Goal: Task Accomplishment & Management: Manage account settings

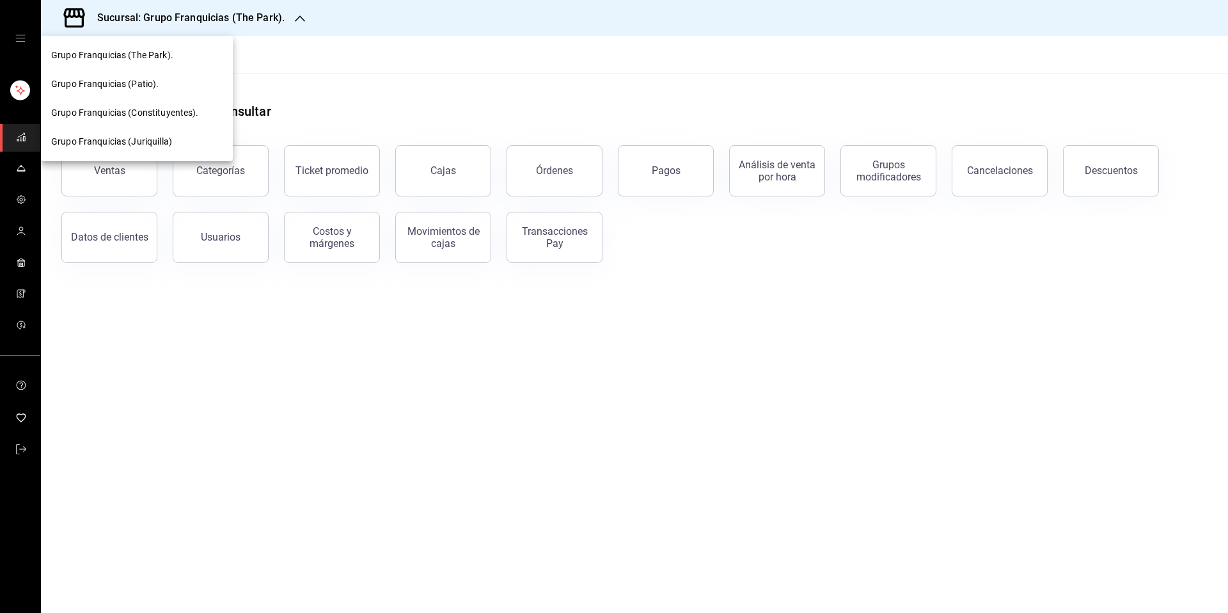
click at [27, 451] on div at bounding box center [614, 306] width 1228 height 613
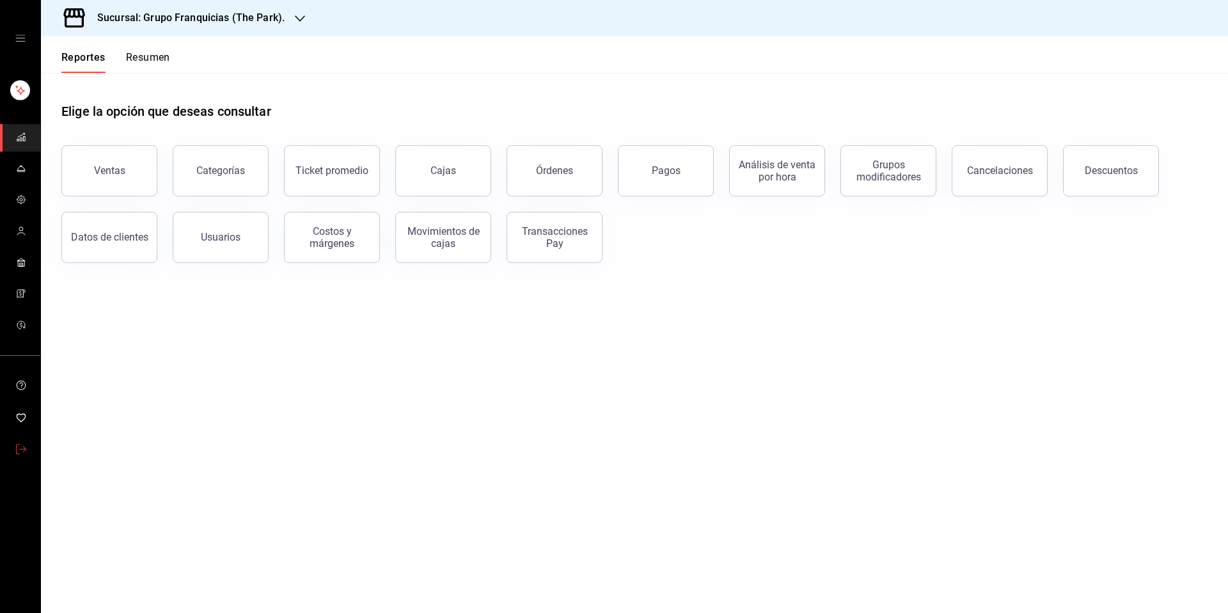
click at [29, 441] on link "mailbox folders" at bounding box center [20, 450] width 40 height 28
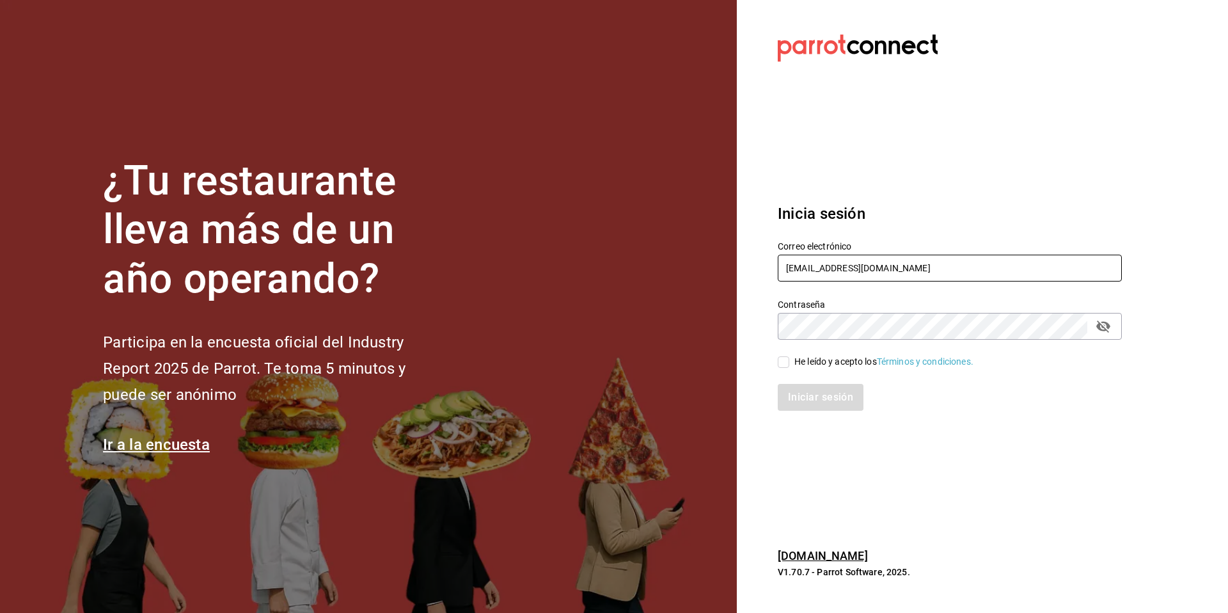
drag, startPoint x: 1002, startPoint y: 272, endPoint x: 791, endPoint y: 242, distance: 212.6
click at [791, 242] on div "Correo electrónico multiuser@GrupoFranquicias.com" at bounding box center [950, 261] width 344 height 43
paste input "casaazul@hidalgo"
type input "casaazul@hidalgo.com"
click at [808, 358] on div "He leído y acepto los Términos y condiciones." at bounding box center [883, 361] width 179 height 13
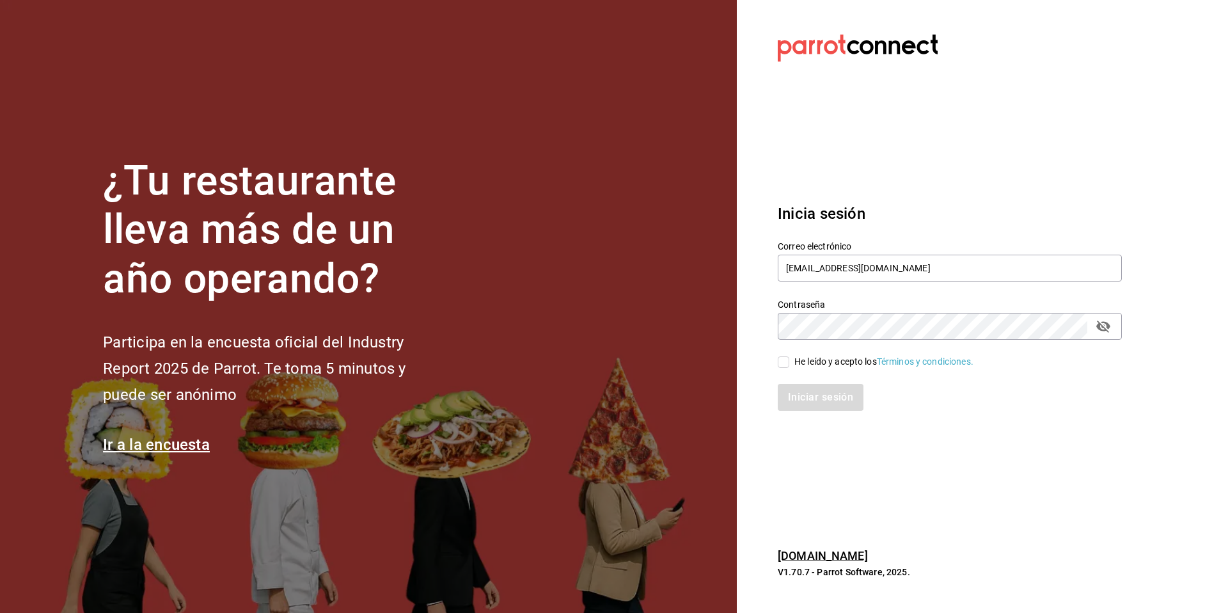
click at [789, 358] on input "He leído y acepto los Términos y condiciones." at bounding box center [784, 362] width 12 height 12
checkbox input "true"
click at [837, 398] on button "Iniciar sesión" at bounding box center [821, 397] width 87 height 27
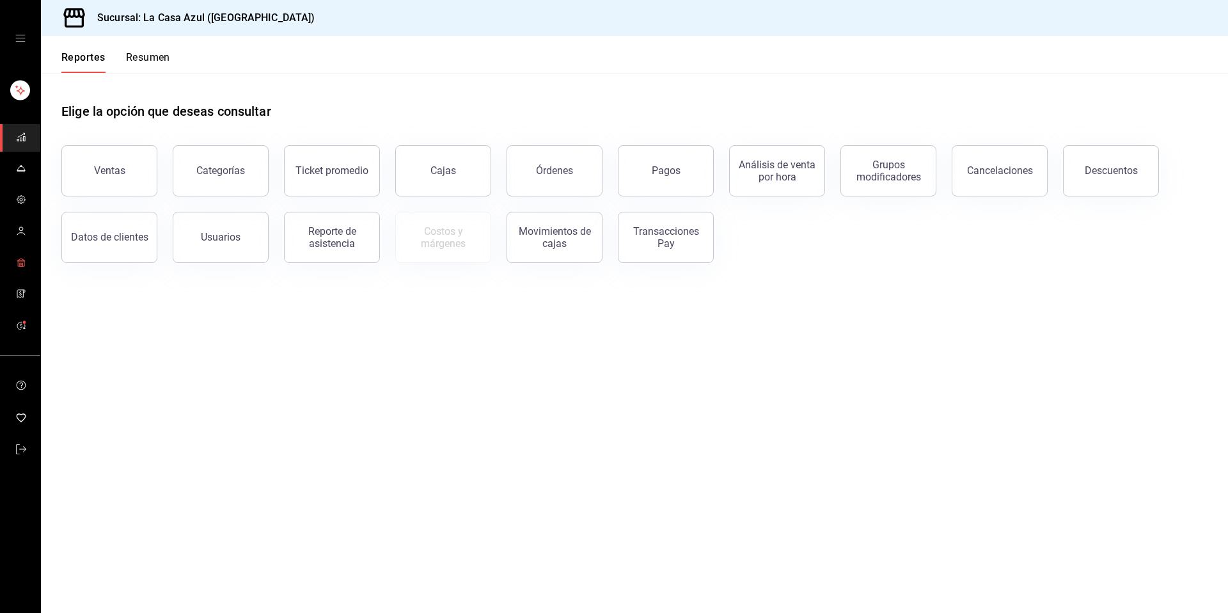
click at [25, 268] on span "mailbox folders" at bounding box center [21, 263] width 10 height 17
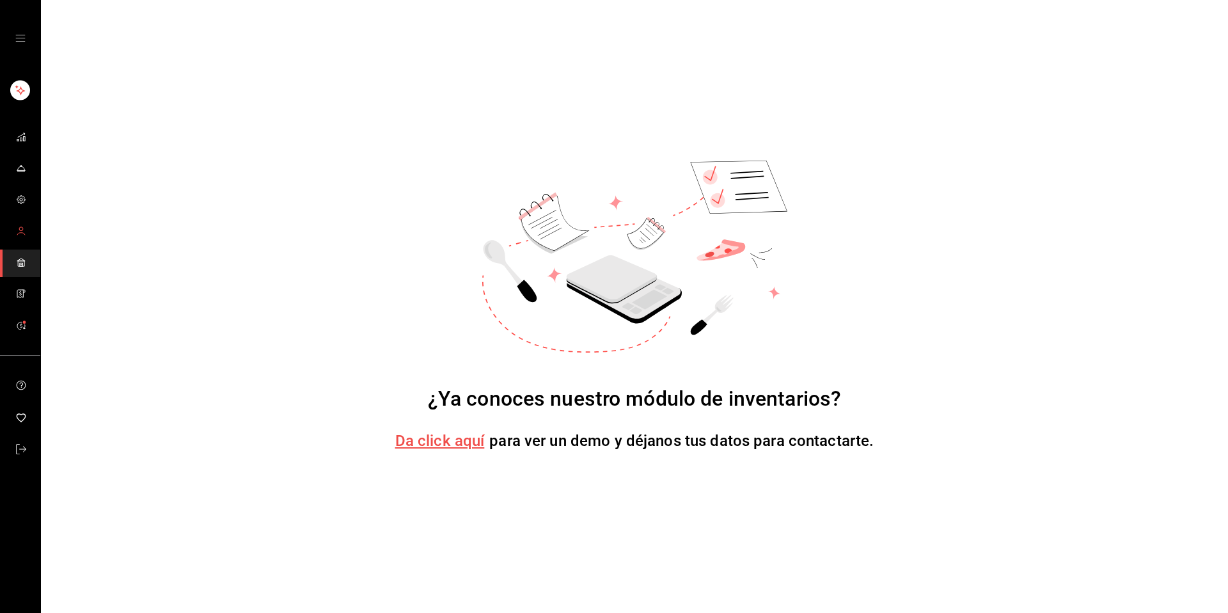
click at [22, 230] on icon "mailbox folders" at bounding box center [21, 231] width 10 height 10
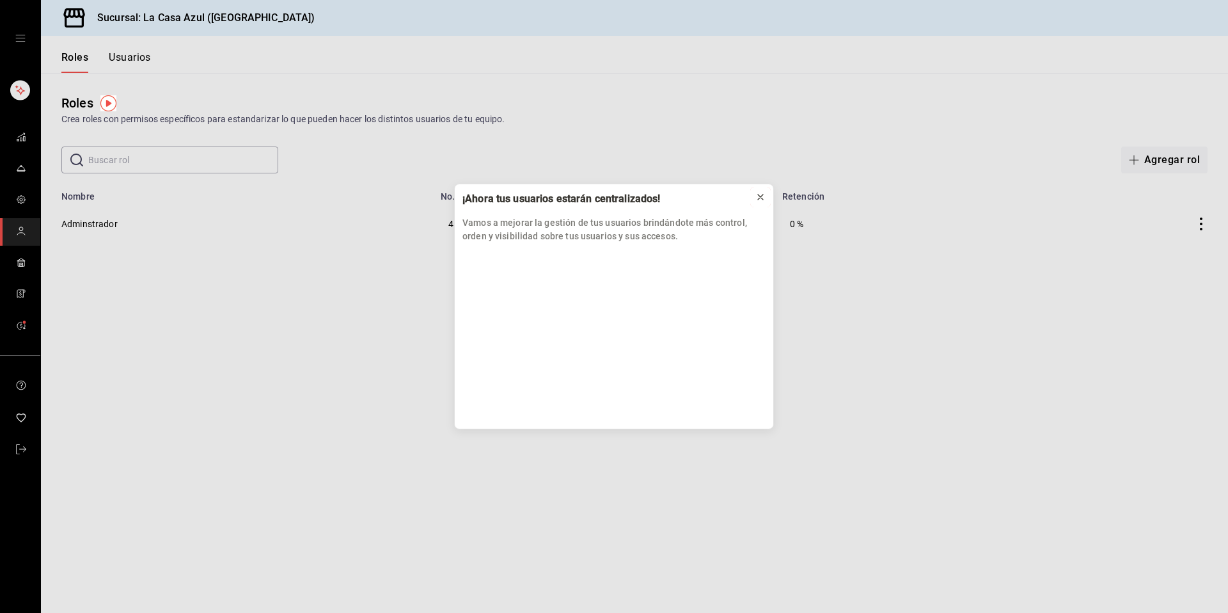
click at [758, 194] on icon at bounding box center [760, 196] width 5 height 5
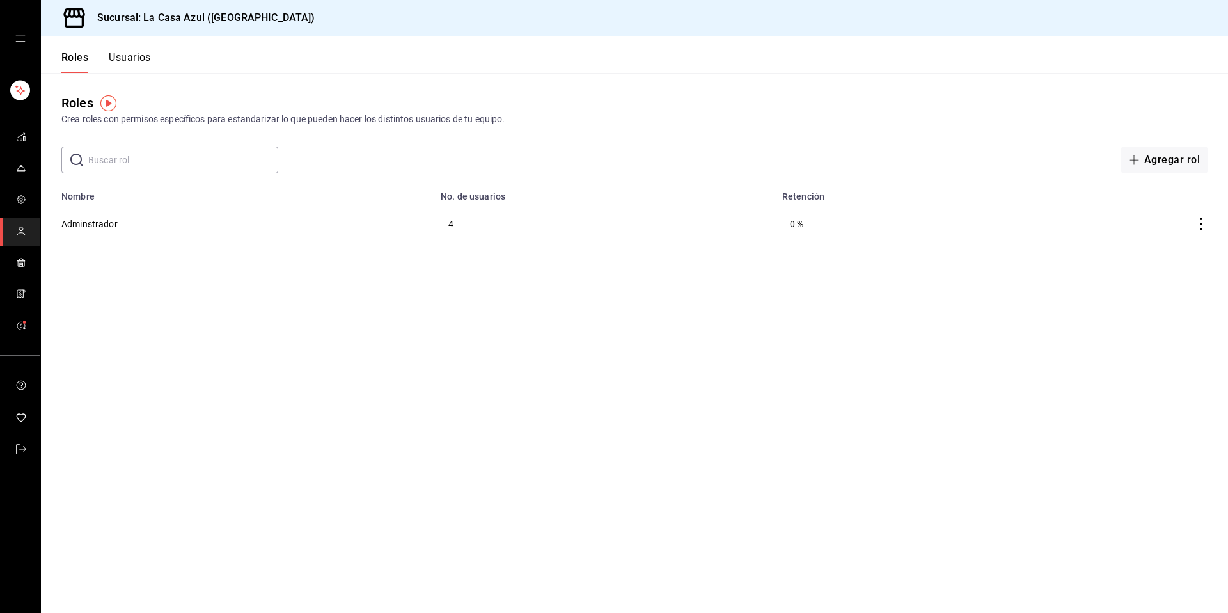
click at [132, 58] on button "Usuarios" at bounding box center [130, 62] width 42 height 22
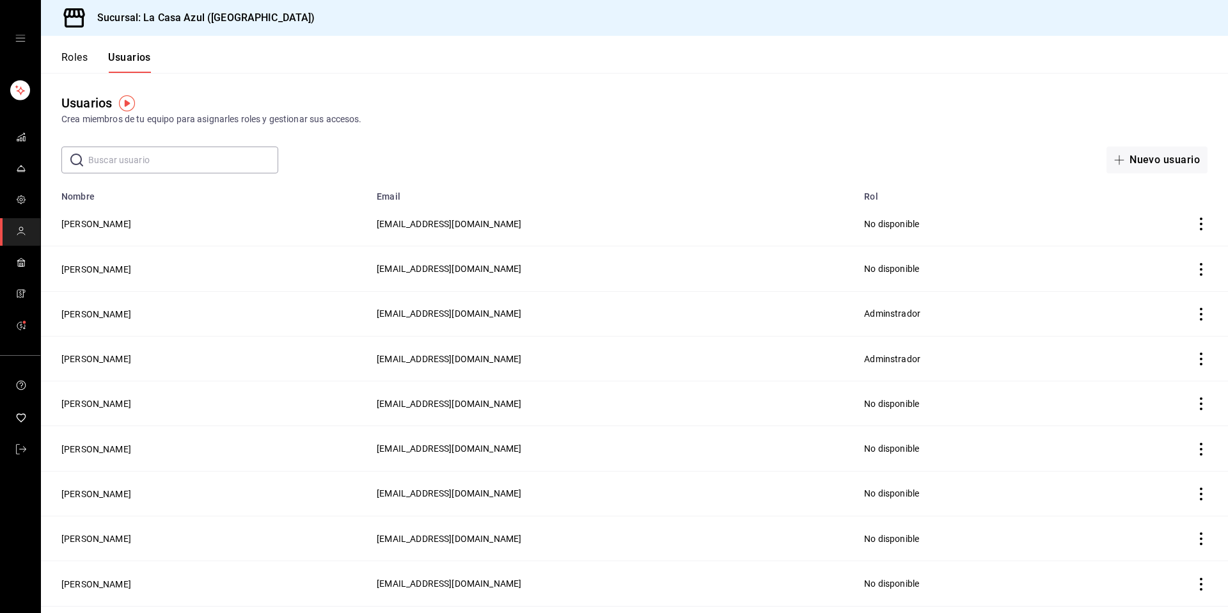
click at [77, 59] on button "Roles" at bounding box center [74, 62] width 26 height 22
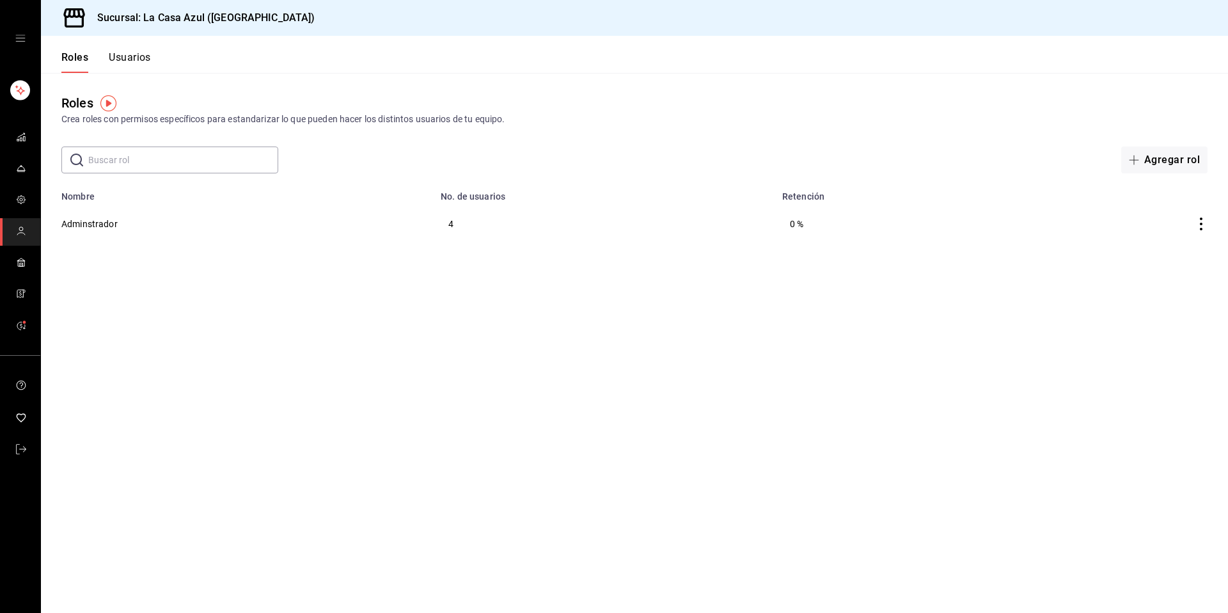
click at [123, 67] on button "Usuarios" at bounding box center [130, 62] width 42 height 22
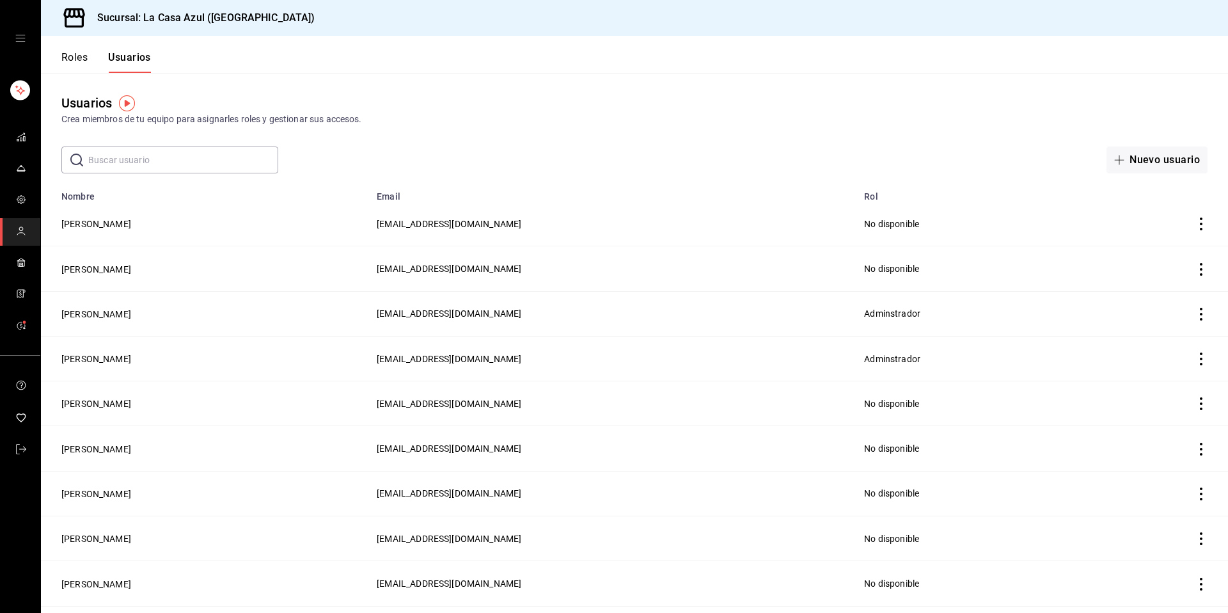
click at [214, 175] on main "Usuarios Crea miembros de tu equipo para asignarles roles y gestionar sus acces…" at bounding box center [634, 496] width 1187 height 847
click at [217, 166] on input "text" at bounding box center [183, 160] width 190 height 26
paste input "[EMAIL_ADDRESS][DOMAIN_NAME] Open options"
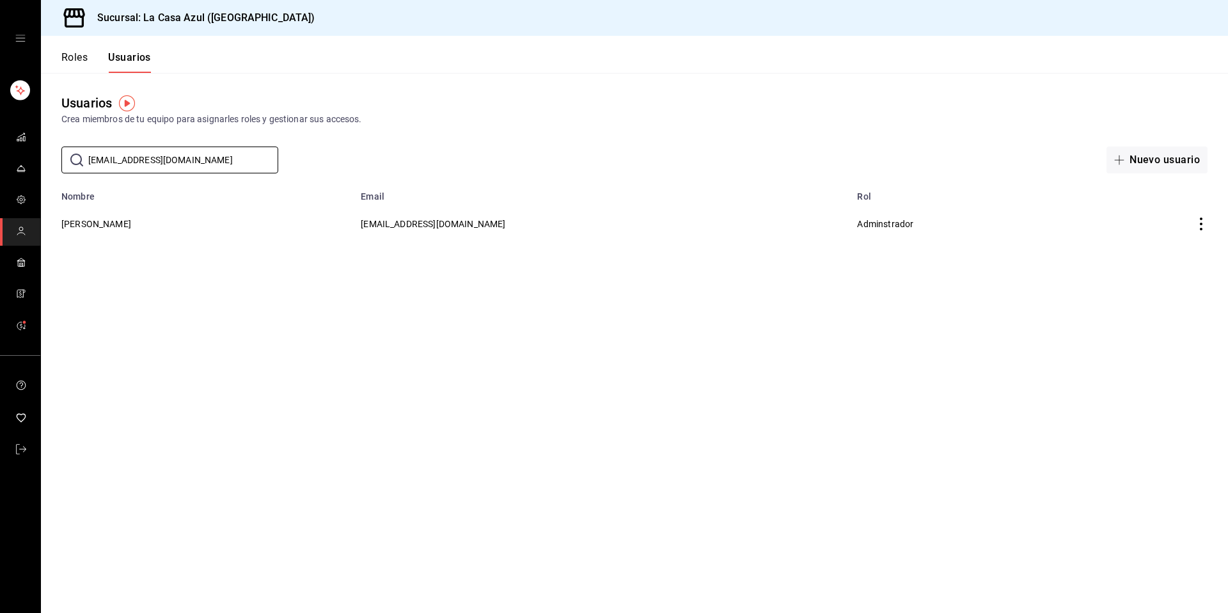
type input "[EMAIL_ADDRESS][DOMAIN_NAME]"
click at [133, 221] on td "[PERSON_NAME]" at bounding box center [197, 223] width 312 height 44
click at [131, 221] on button "[PERSON_NAME]" at bounding box center [96, 223] width 70 height 13
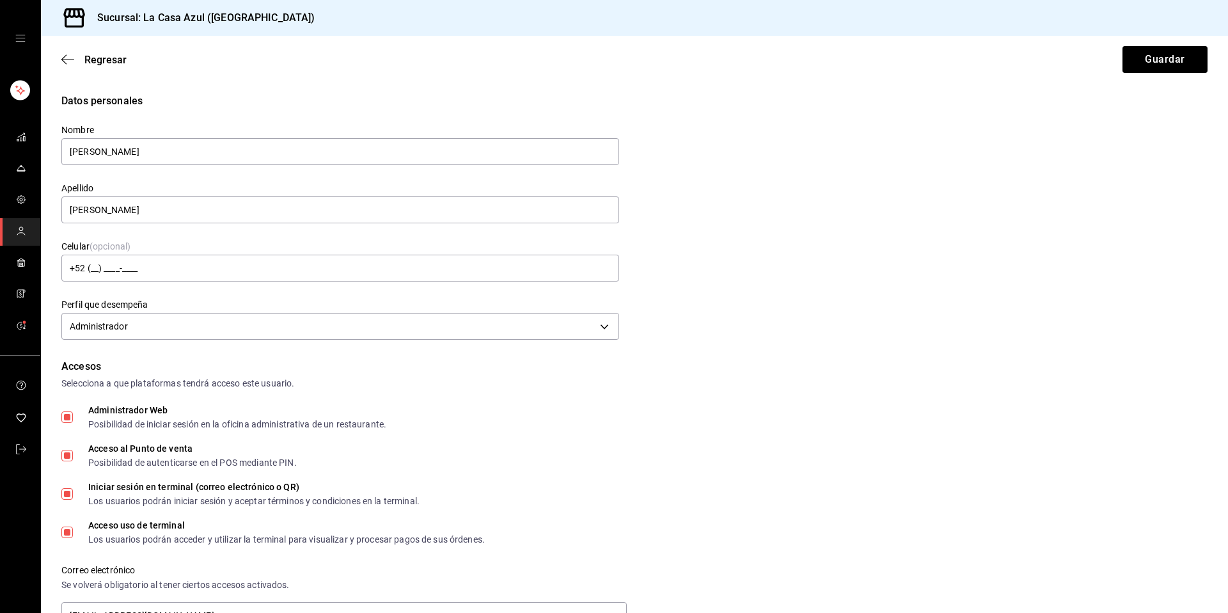
scroll to position [480, 0]
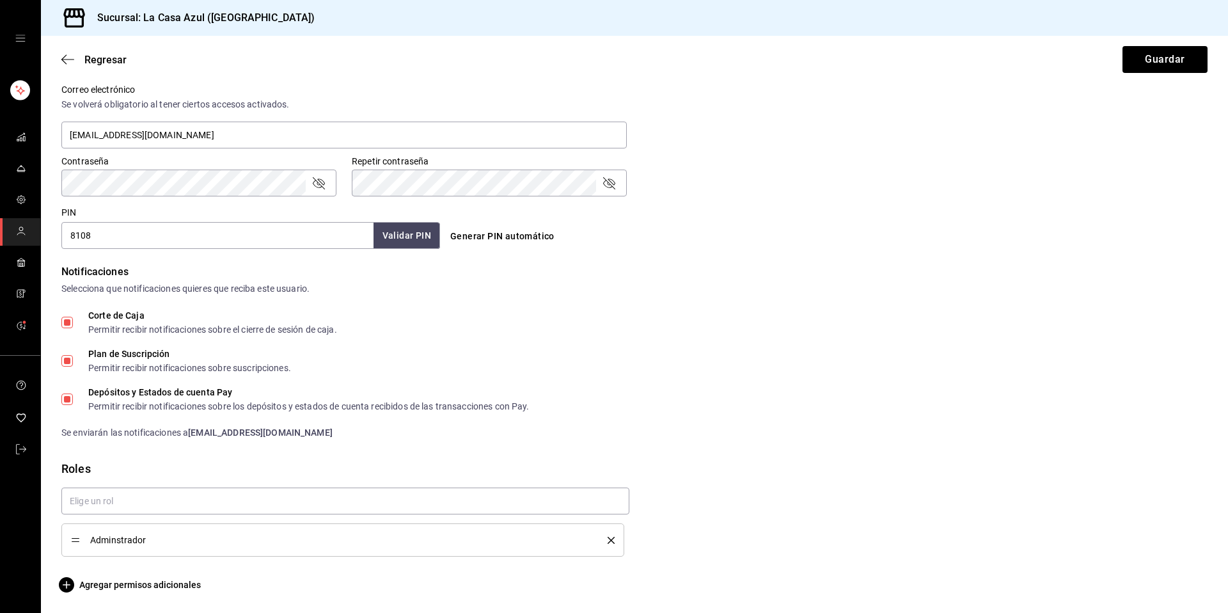
click at [74, 315] on span "Corte de Caja Permitir recibir notificaciones sobre el cierre de sesión de caja." at bounding box center [205, 322] width 264 height 23
click at [73, 317] on input "Corte de Caja Permitir recibir notificaciones sobre el cierre de sesión de caja." at bounding box center [67, 323] width 12 height 12
checkbox input "false"
click at [68, 365] on input "Plan de Suscripción Permitir recibir notificaciones sobre suscripciones." at bounding box center [67, 361] width 12 height 12
checkbox input "false"
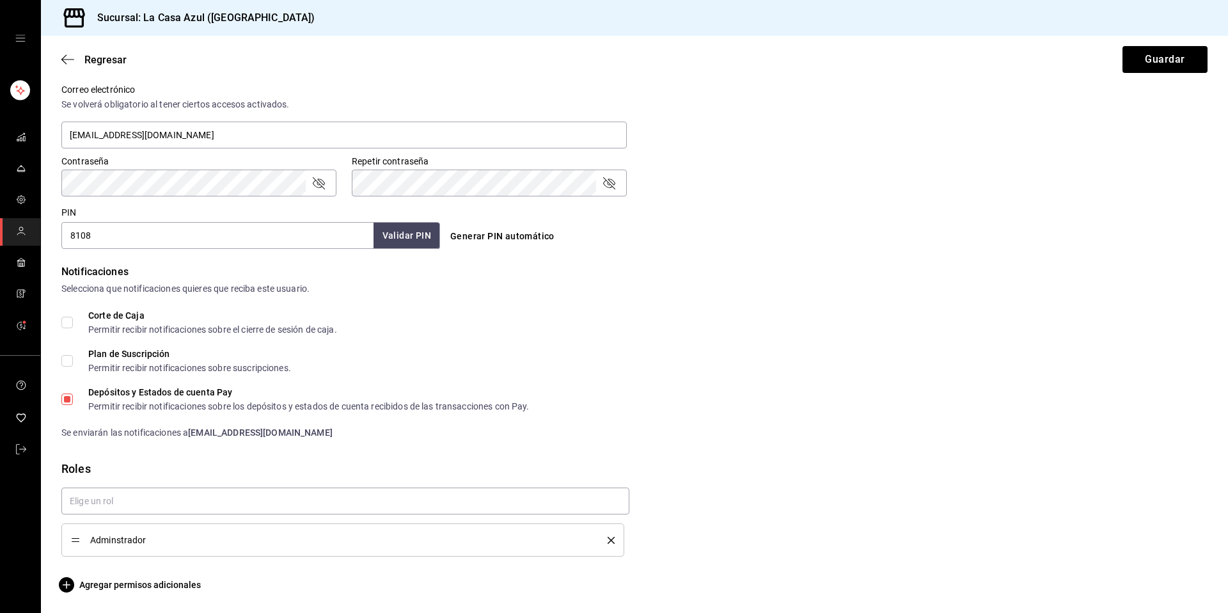
click at [69, 407] on label "Depósitos y Estados de cuenta Pay Permitir recibir notificaciones sobre los dep…" at bounding box center [295, 399] width 468 height 23
click at [69, 405] on input "Depósitos y Estados de cuenta Pay Permitir recibir notificaciones sobre los dep…" at bounding box center [67, 399] width 12 height 12
checkbox input "false"
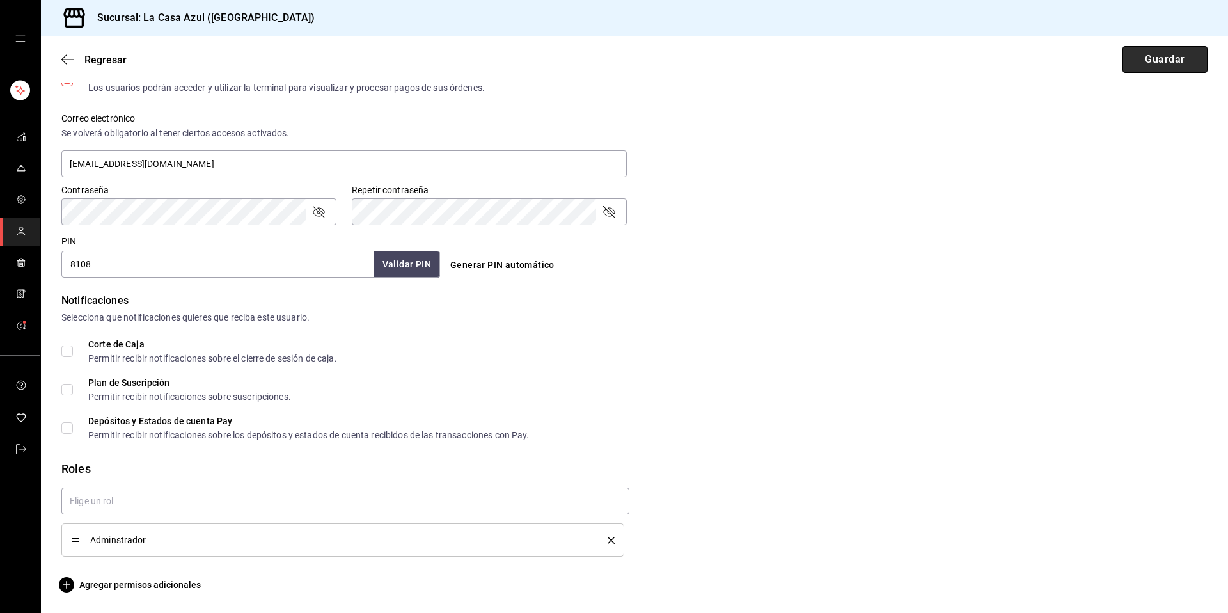
click at [1178, 69] on button "Guardar" at bounding box center [1164, 59] width 85 height 27
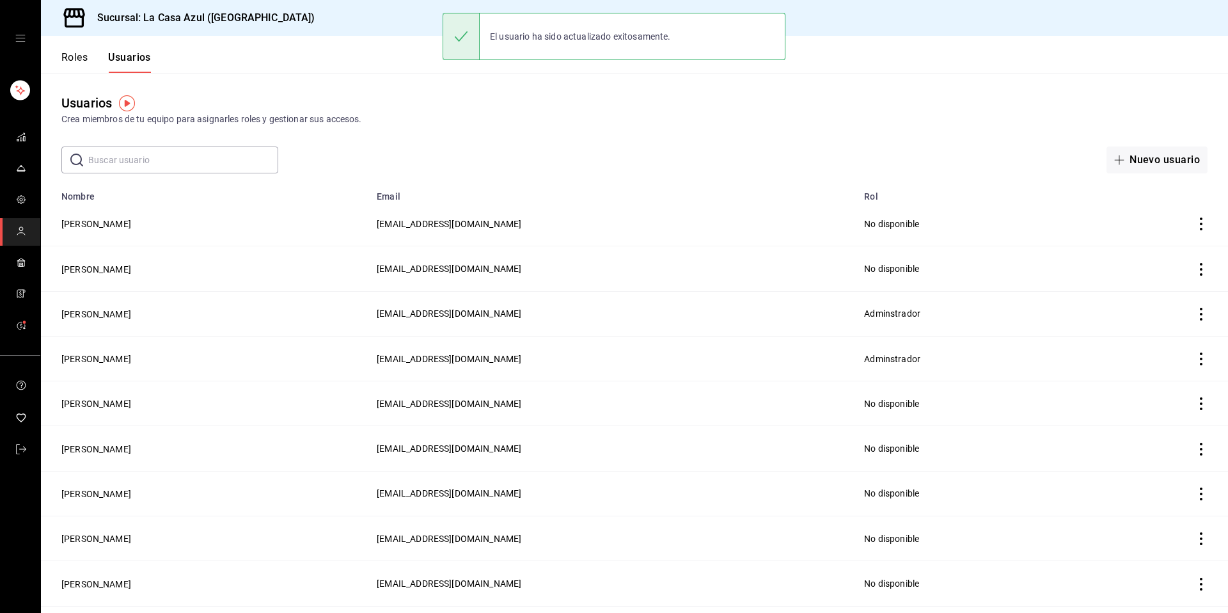
click at [173, 159] on input "text" at bounding box center [183, 160] width 190 height 26
paste input "[EMAIL_ADDRESS][DOMAIN_NAME] Open options"
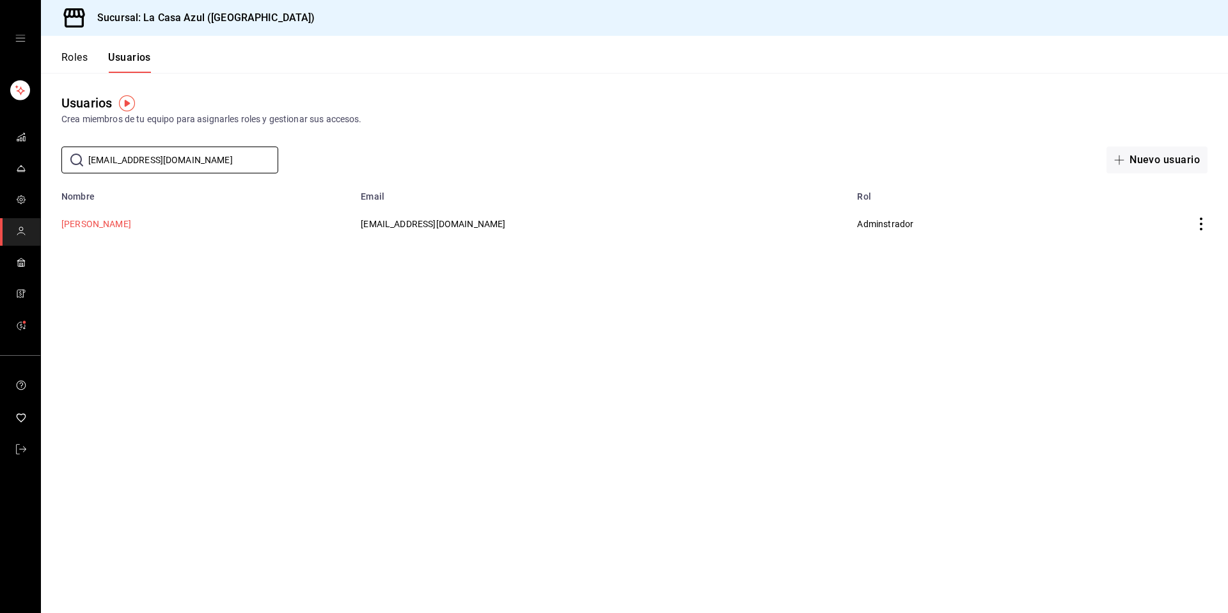
type input "[EMAIL_ADDRESS][DOMAIN_NAME]"
click at [116, 230] on button "[PERSON_NAME]" at bounding box center [96, 223] width 70 height 13
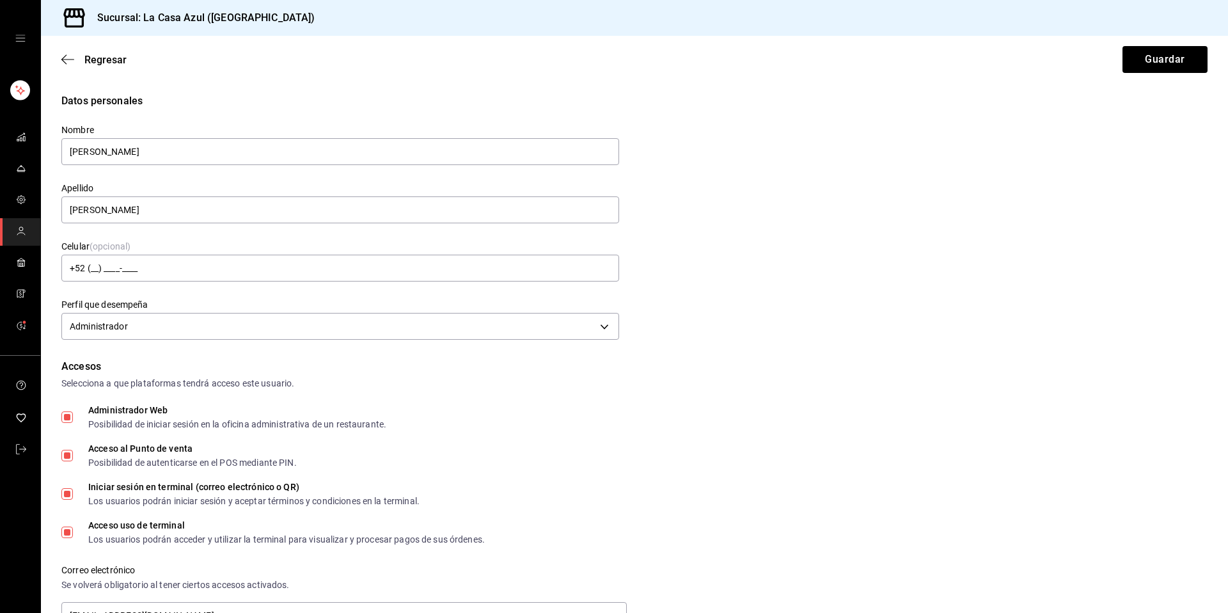
scroll to position [480, 0]
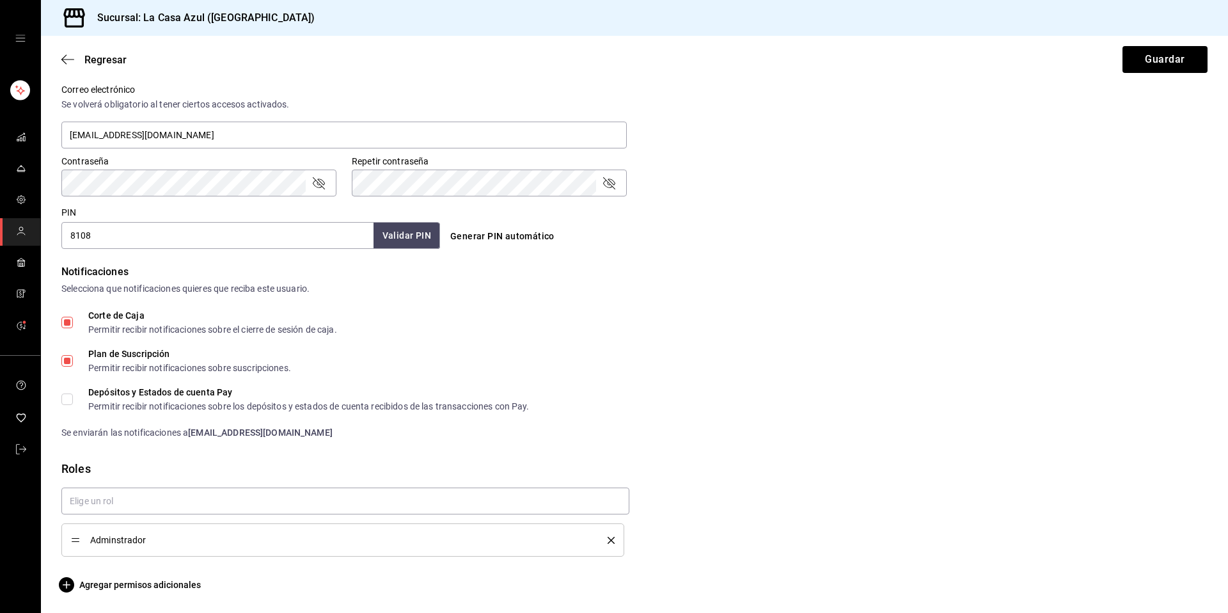
click at [110, 325] on div "Permitir recibir notificaciones sobre el cierre de sesión de caja." at bounding box center [212, 329] width 249 height 9
click at [71, 322] on input "Corte de Caja Permitir recibir notificaciones sobre el cierre de sesión de caja." at bounding box center [67, 323] width 12 height 12
checkbox input "false"
click at [65, 359] on input "Plan de Suscripción Permitir recibir notificaciones sobre suscripciones." at bounding box center [67, 361] width 12 height 12
checkbox input "false"
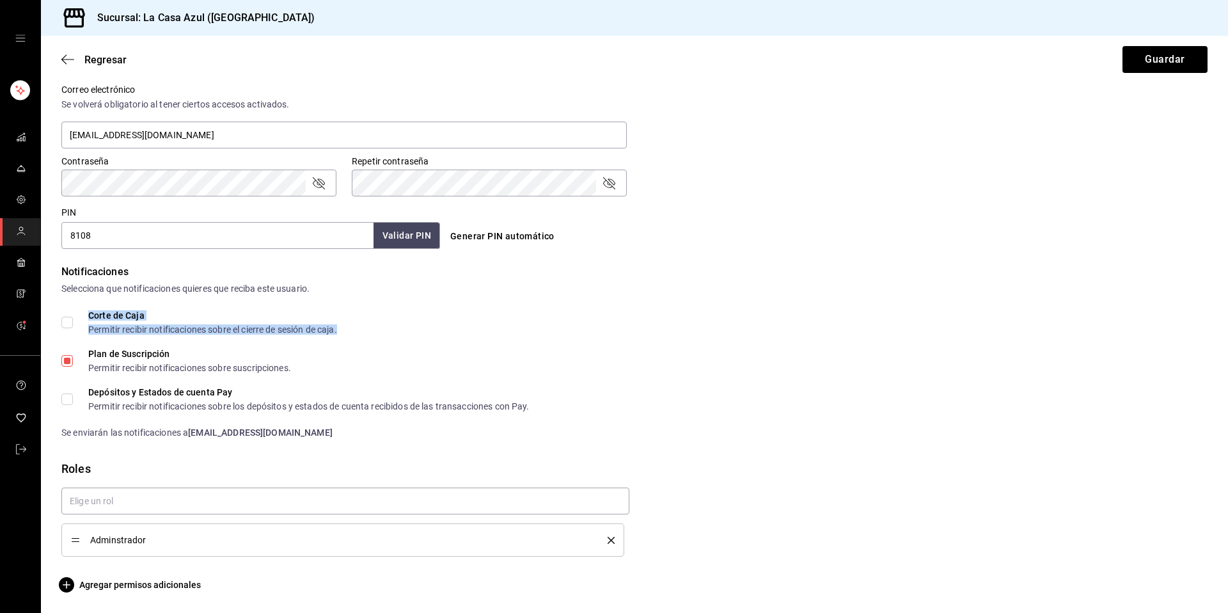
scroll to position [452, 0]
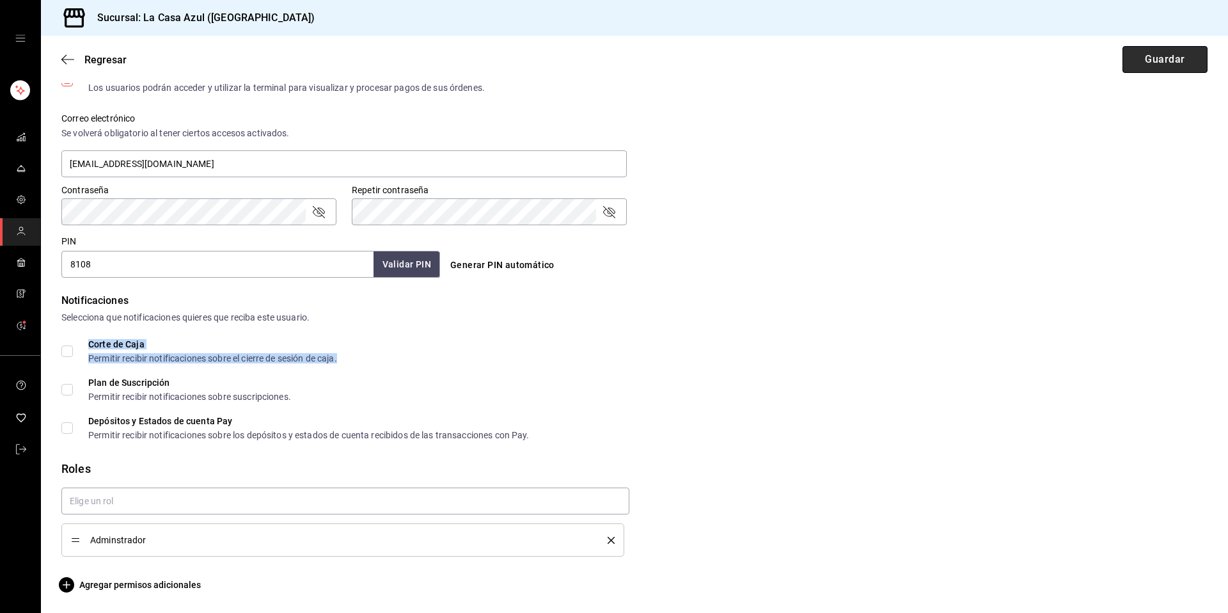
click at [1151, 65] on button "Guardar" at bounding box center [1164, 59] width 85 height 27
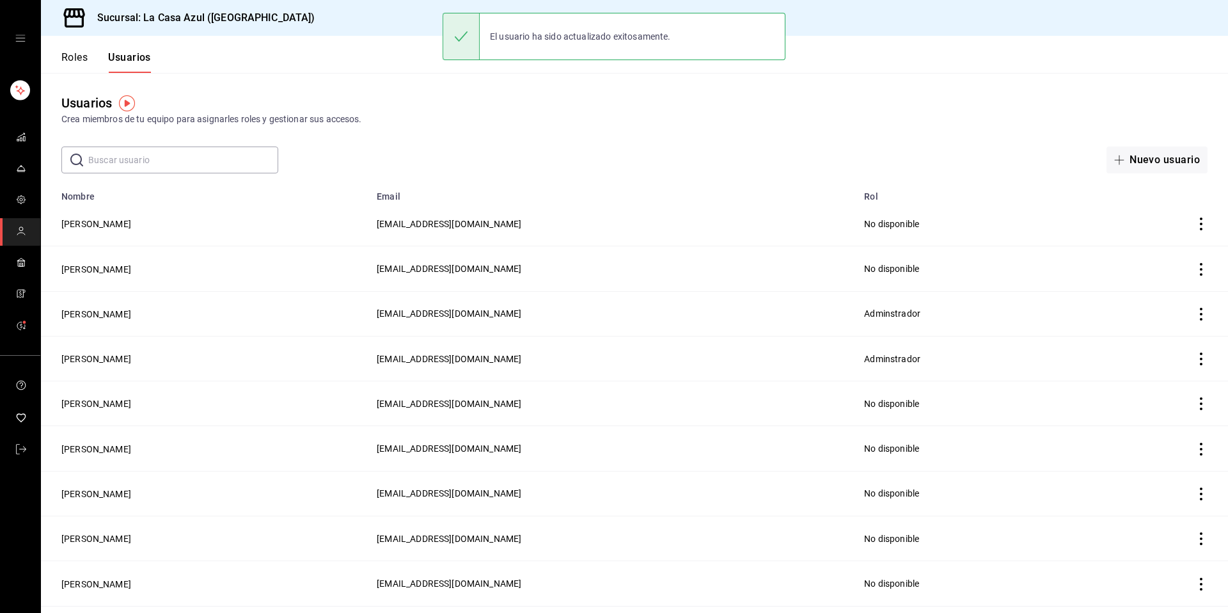
click at [196, 155] on input "text" at bounding box center [183, 160] width 190 height 26
paste input "[EMAIL_ADDRESS][DOMAIN_NAME] Open options"
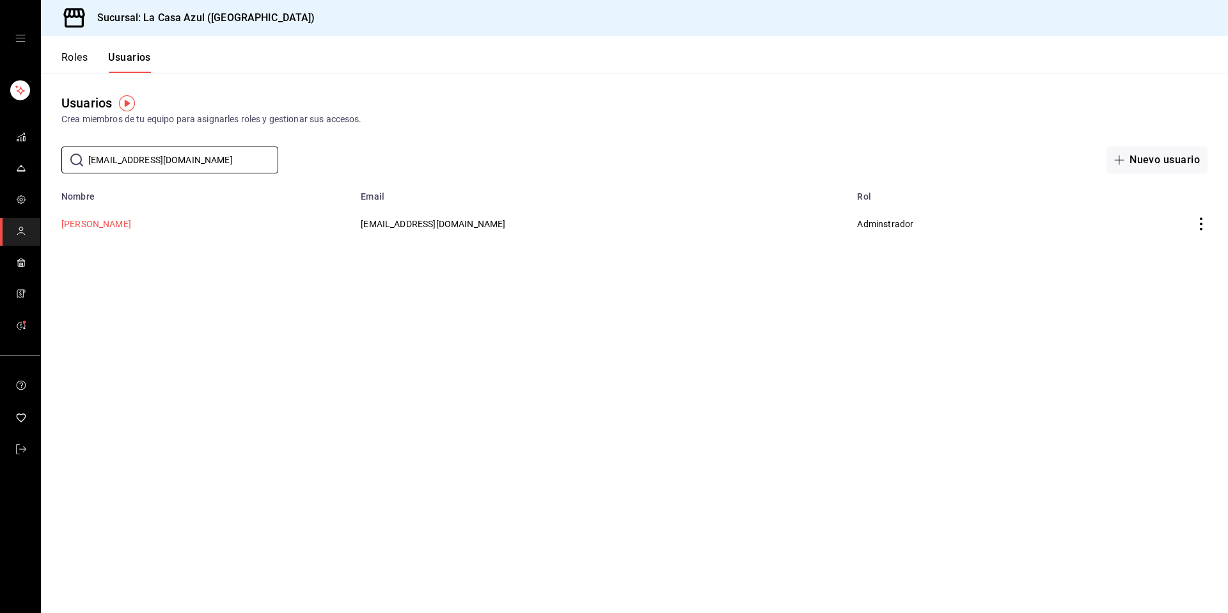
type input "[EMAIL_ADDRESS][DOMAIN_NAME]"
click at [85, 224] on button "[PERSON_NAME]" at bounding box center [96, 223] width 70 height 13
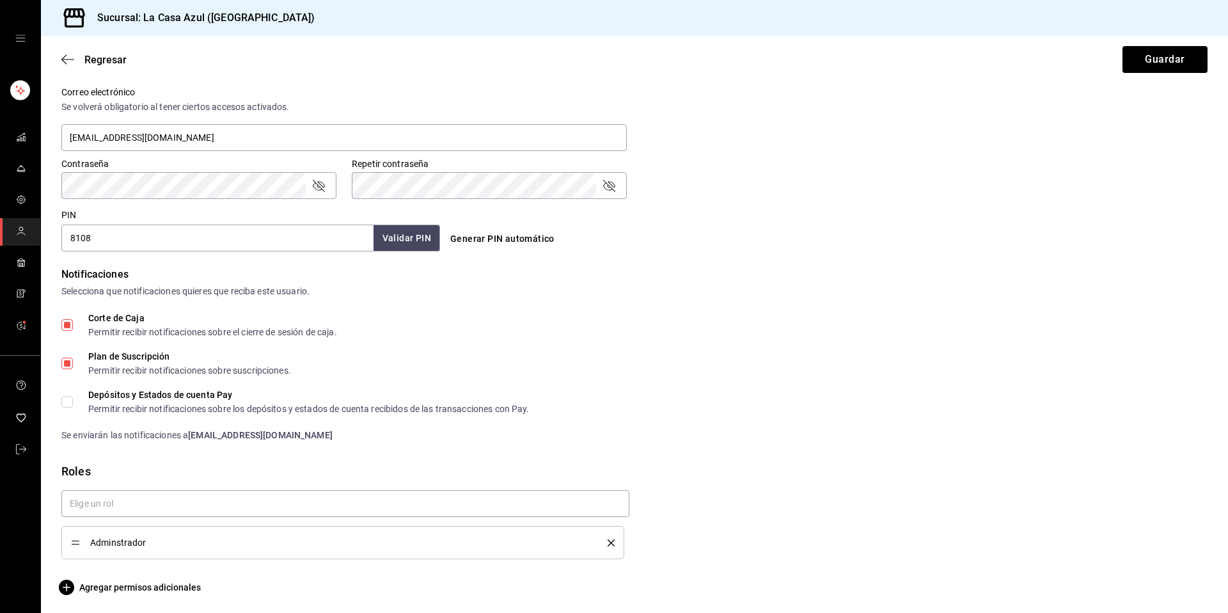
scroll to position [480, 0]
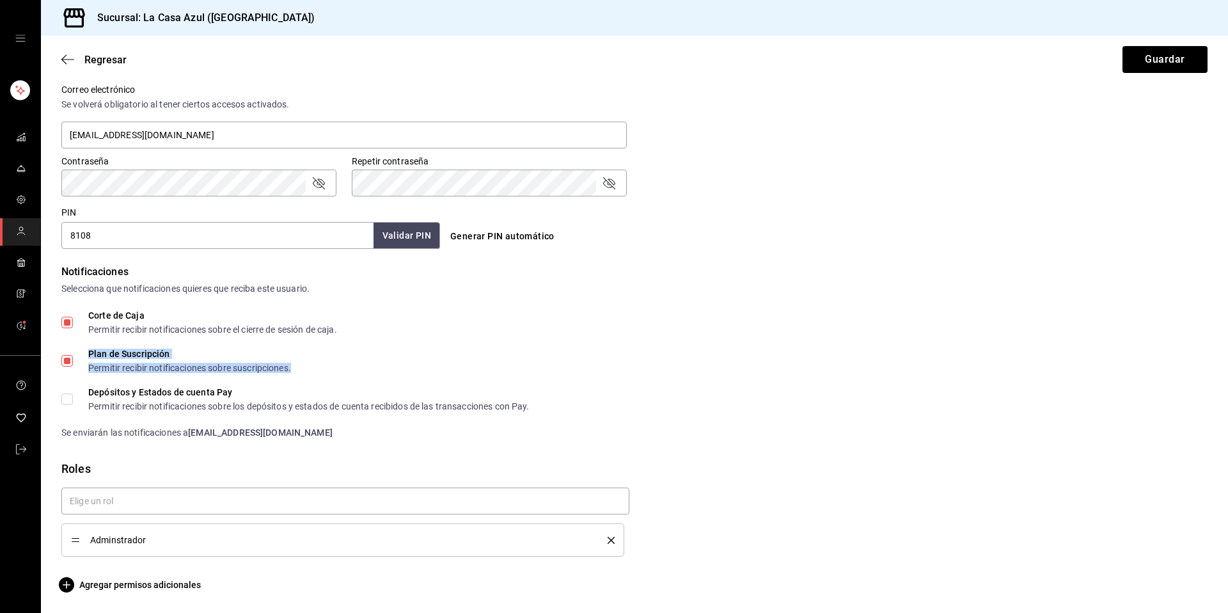
click at [160, 353] on div "Plan de Suscripción" at bounding box center [189, 353] width 203 height 9
click at [73, 355] on input "Plan de Suscripción Permitir recibir notificaciones sobre suscripciones." at bounding box center [67, 361] width 12 height 12
click at [160, 353] on div "Plan de Suscripción" at bounding box center [189, 353] width 203 height 9
click at [73, 355] on input "Plan de Suscripción Permitir recibir notificaciones sobre suscripciones." at bounding box center [67, 361] width 12 height 12
click at [160, 353] on div "Plan de Suscripción" at bounding box center [189, 353] width 203 height 9
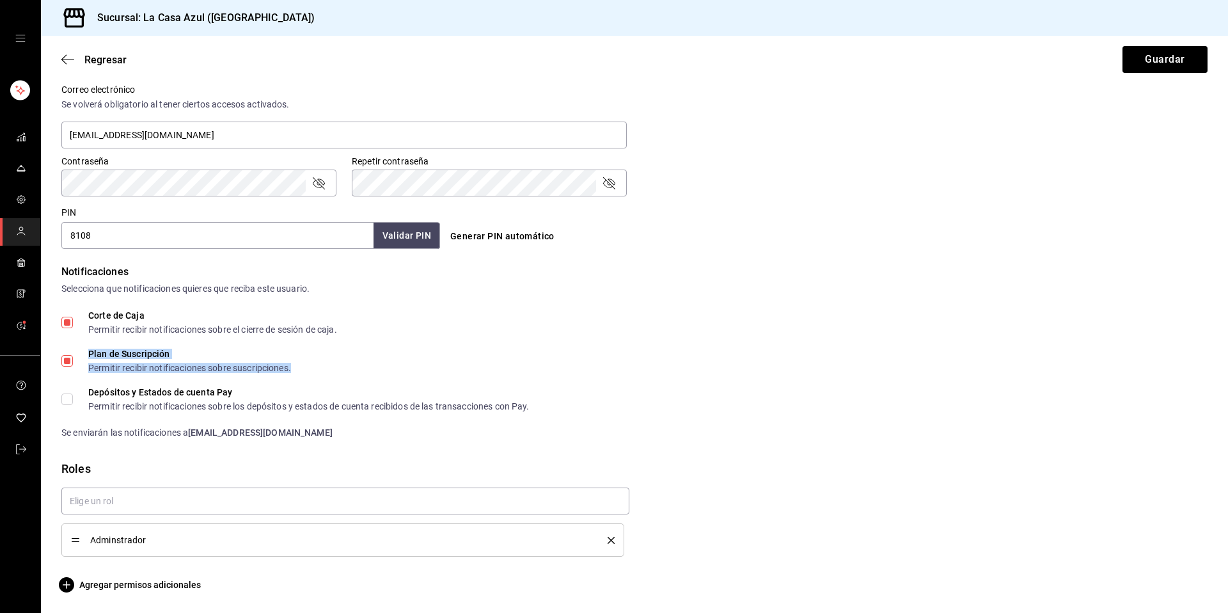
click at [73, 355] on input "Plan de Suscripción Permitir recibir notificaciones sobre suscripciones." at bounding box center [67, 361] width 12 height 12
checkbox input "false"
click at [144, 320] on div "Corte de Caja Permitir recibir notificaciones sobre el cierre de sesión de caja." at bounding box center [212, 322] width 249 height 23
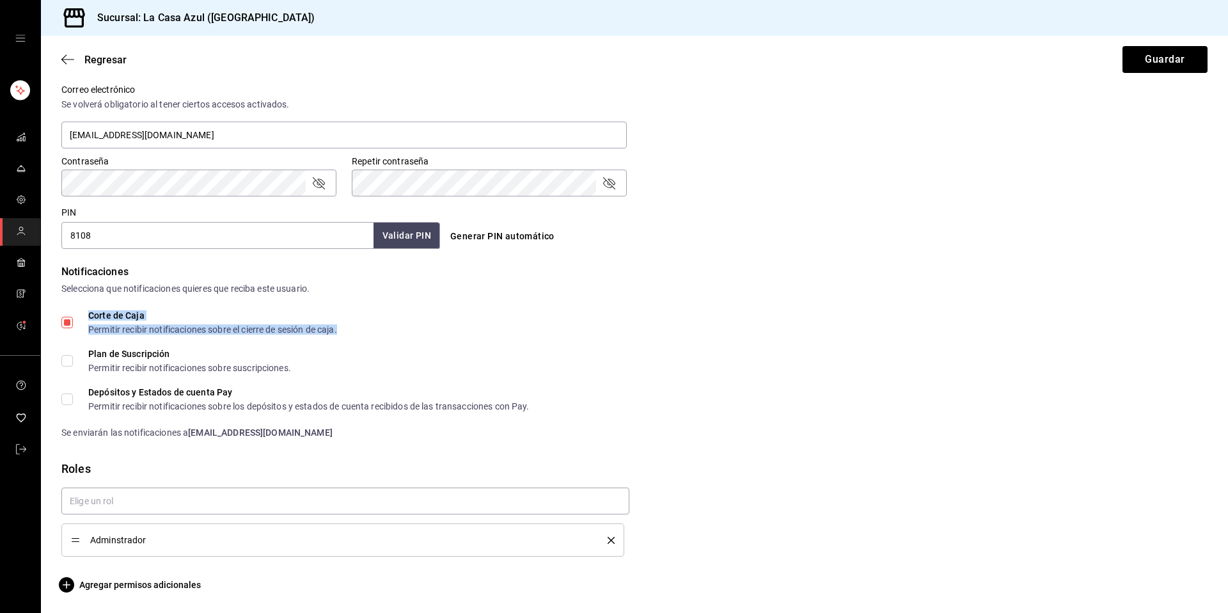
click at [91, 313] on div "Corte de Caja" at bounding box center [212, 315] width 249 height 9
click at [73, 317] on input "Corte de Caja Permitir recibir notificaciones sobre el cierre de sesión de caja." at bounding box center [67, 323] width 12 height 12
checkbox input "false"
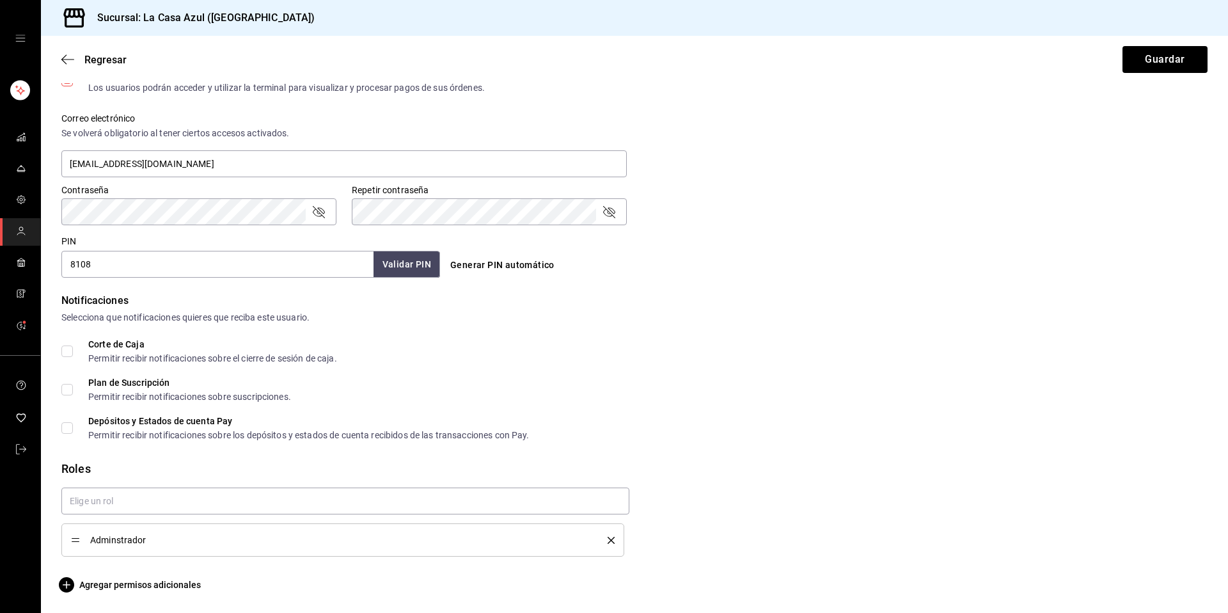
scroll to position [452, 0]
drag, startPoint x: 179, startPoint y: 382, endPoint x: 143, endPoint y: 384, distance: 36.5
click at [143, 384] on div "Plan de Suscripción" at bounding box center [189, 382] width 203 height 9
click at [1186, 61] on button "Guardar" at bounding box center [1164, 59] width 85 height 27
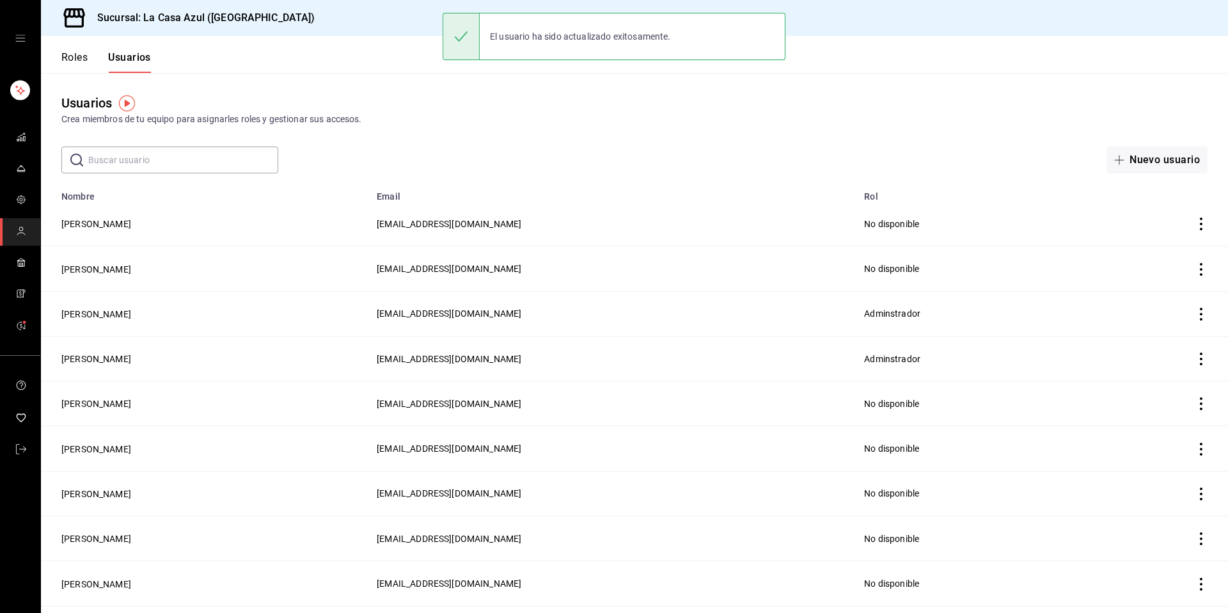
click at [73, 65] on button "Roles" at bounding box center [74, 62] width 26 height 22
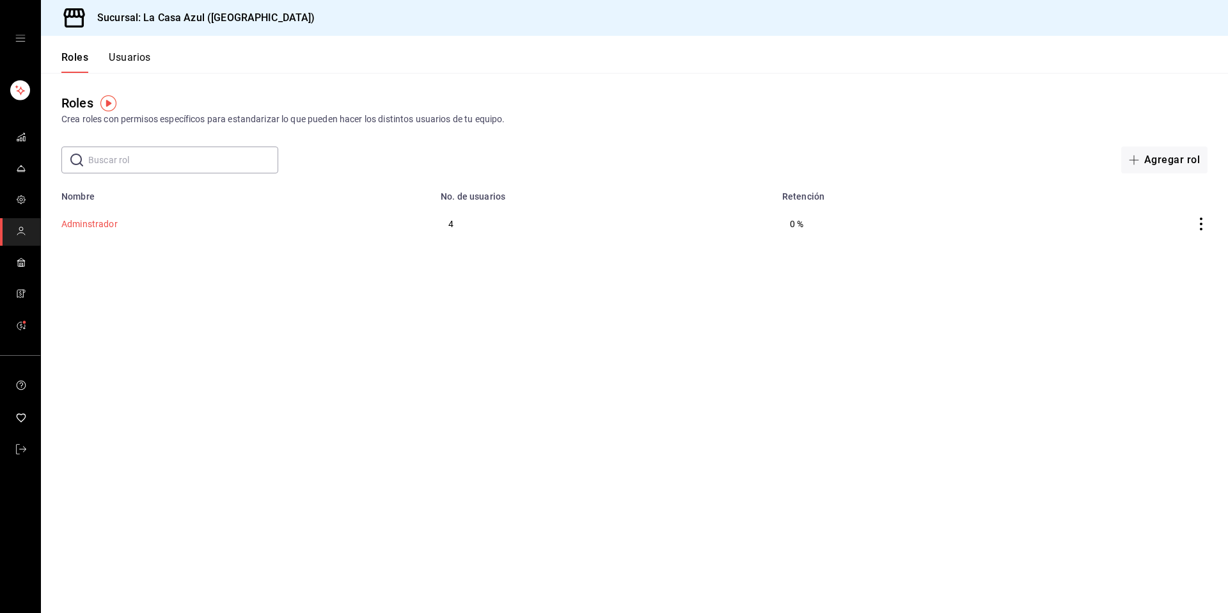
click at [79, 228] on button "Adminstrador" at bounding box center [89, 223] width 56 height 13
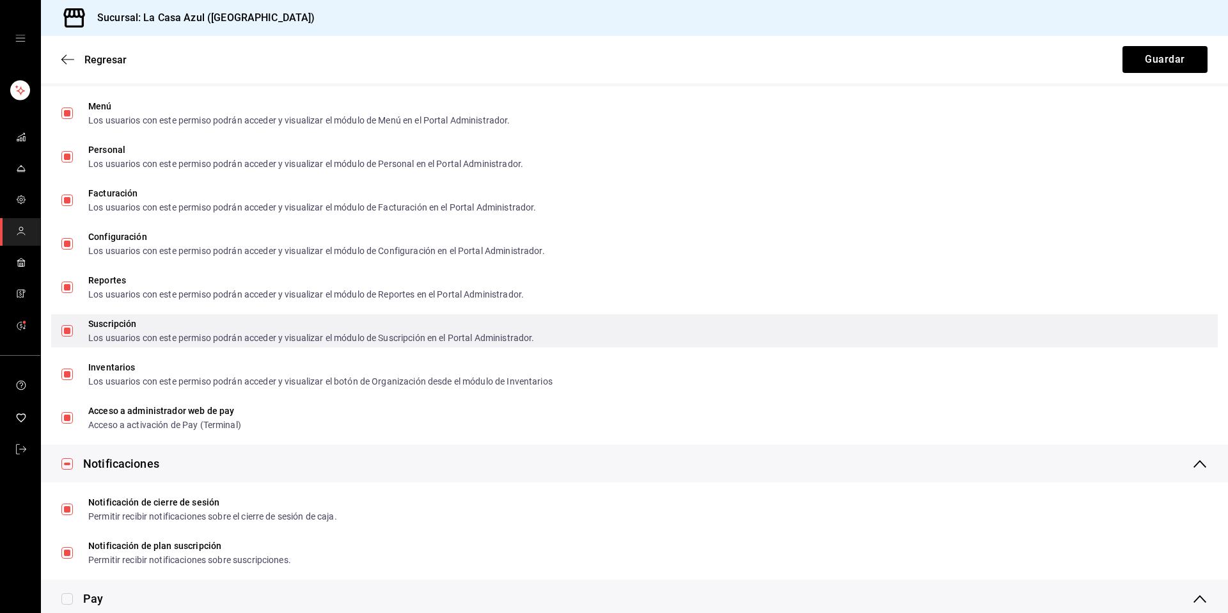
scroll to position [2044, 0]
click at [792, 345] on div "Suscripción Los usuarios con este permiso podrán acceder y visualizar el módulo…" at bounding box center [634, 333] width 1167 height 33
checkbox input "false"
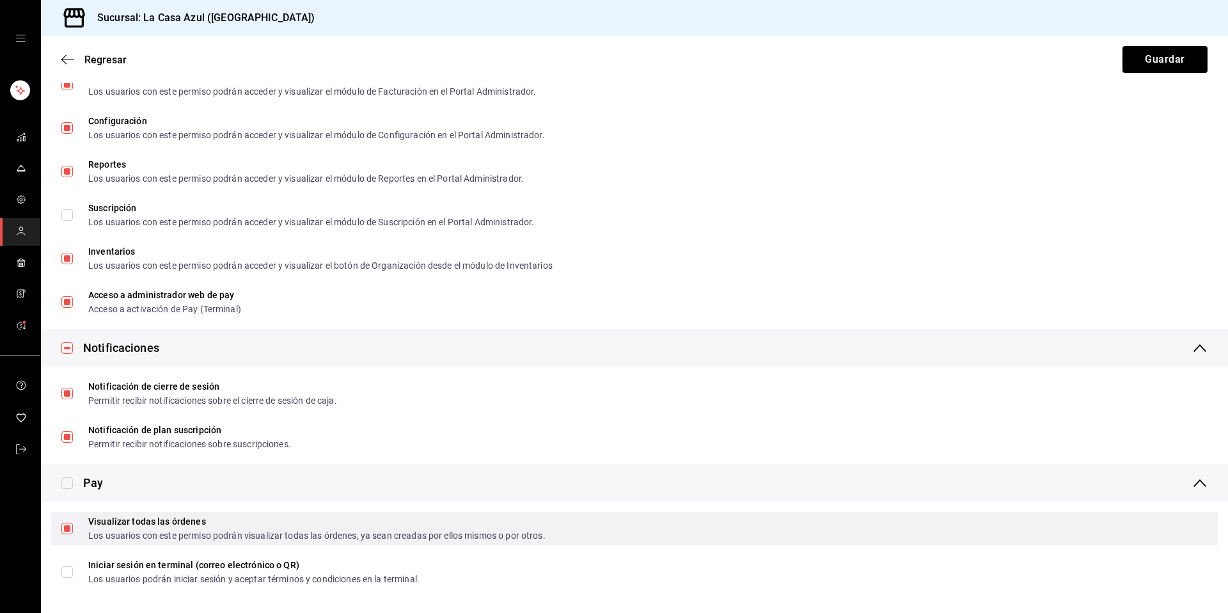
scroll to position [1453, 0]
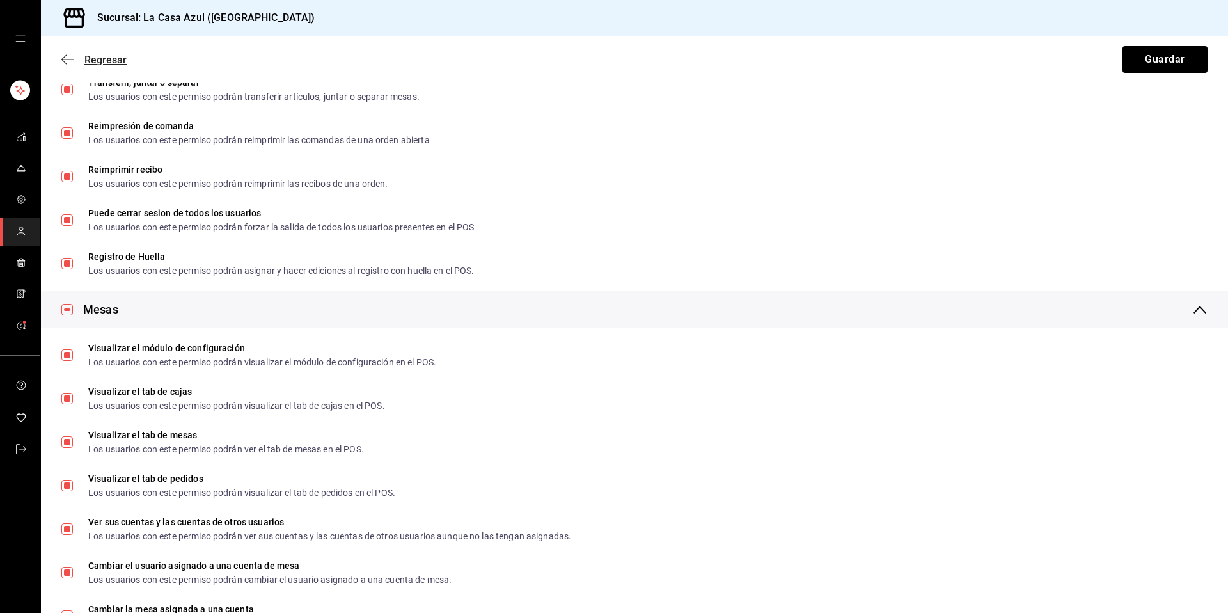
click at [108, 61] on span "Regresar" at bounding box center [105, 60] width 42 height 12
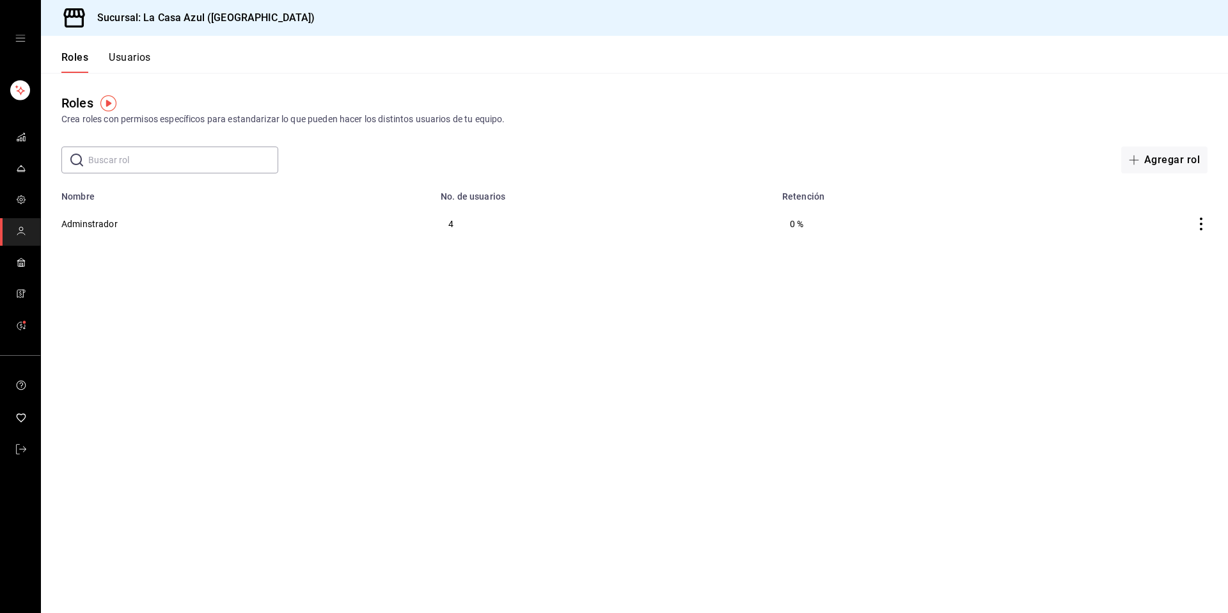
click at [136, 63] on button "Usuarios" at bounding box center [130, 62] width 42 height 22
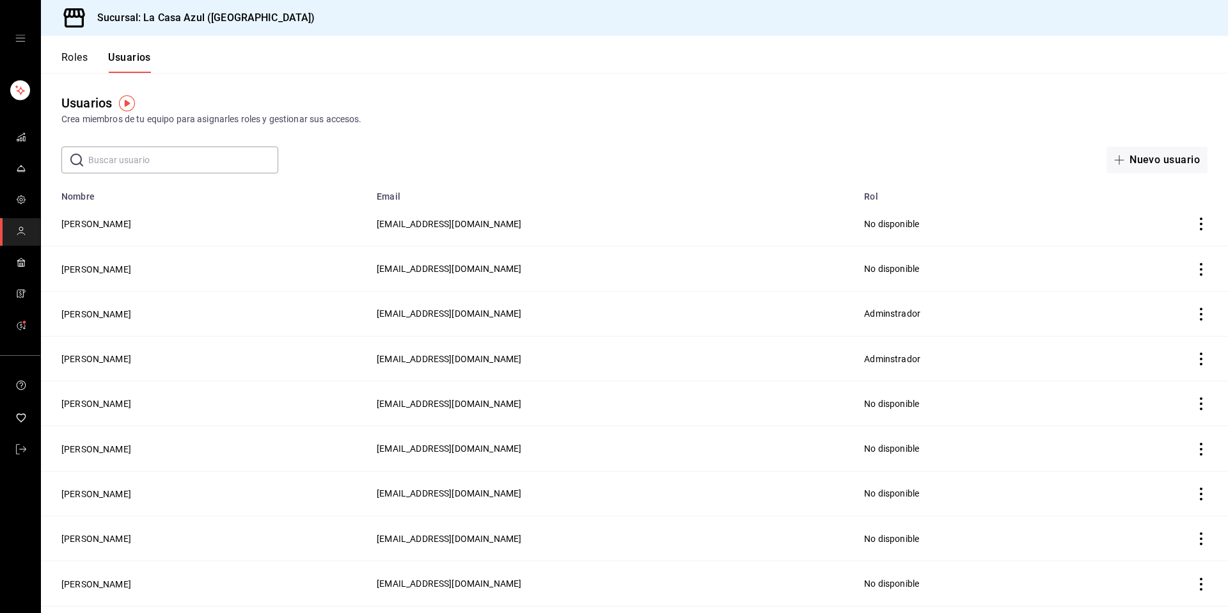
click at [161, 139] on div "Usuarios Crea miembros de tu equipo para asignarles roles y gestionar sus acces…" at bounding box center [634, 123] width 1187 height 100
click at [158, 157] on input "text" at bounding box center [183, 160] width 190 height 26
paste input "[EMAIL_ADDRESS][DOMAIN_NAME] Open options"
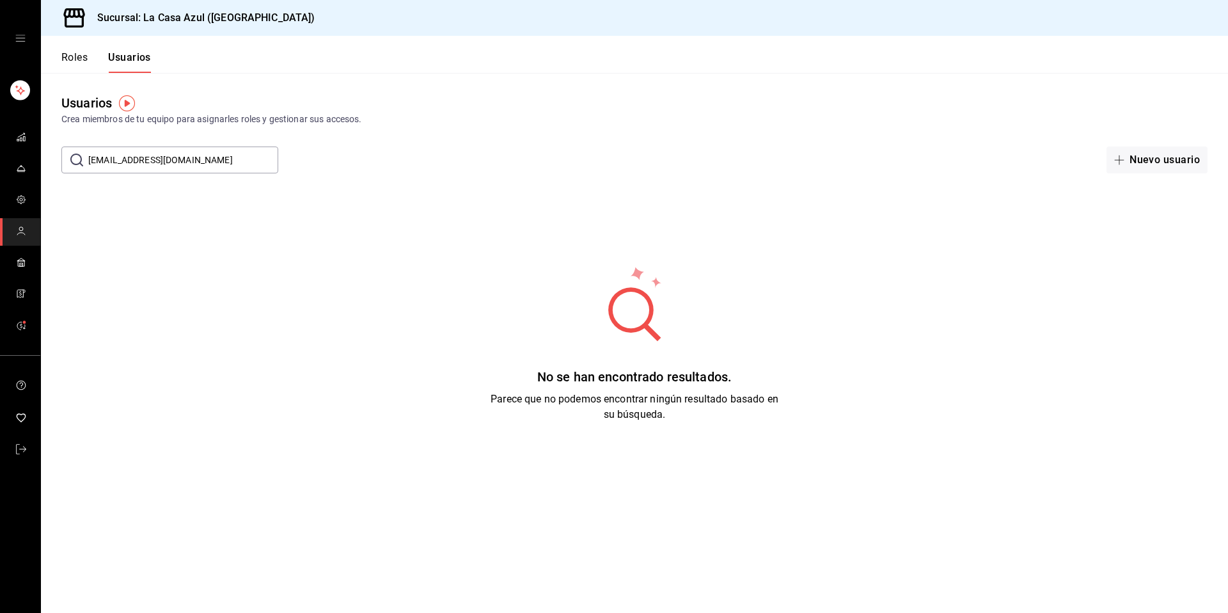
type input "[EMAIL_ADDRESS][DOMAIN_NAME]"
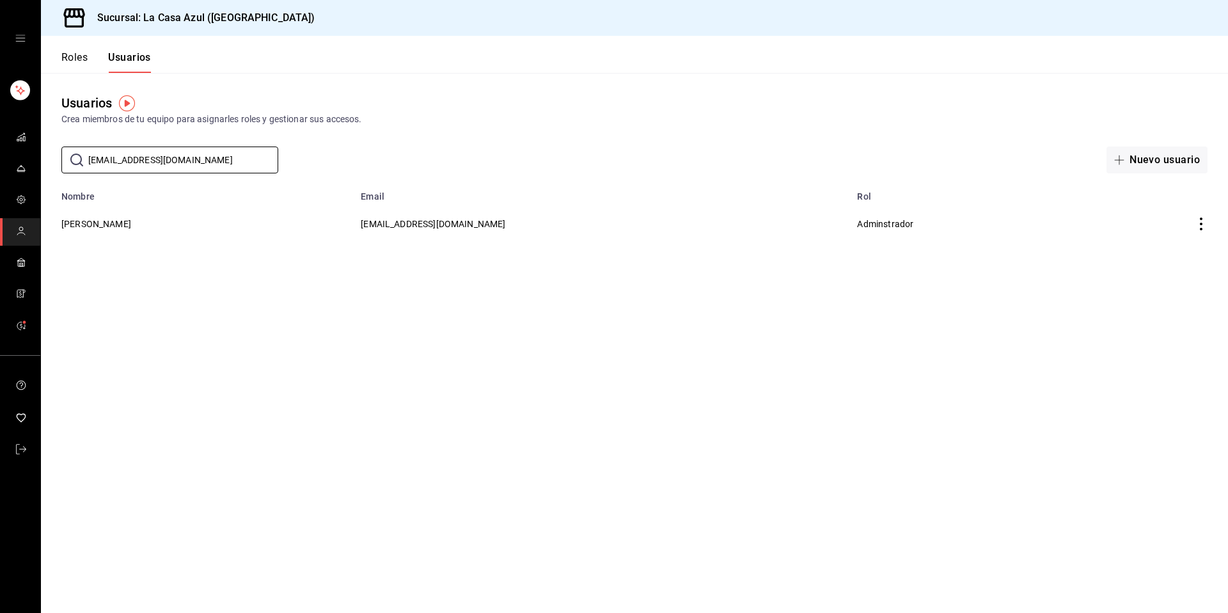
click at [122, 232] on td "[PERSON_NAME]" at bounding box center [197, 223] width 312 height 44
click at [122, 230] on button "[PERSON_NAME]" at bounding box center [96, 223] width 70 height 13
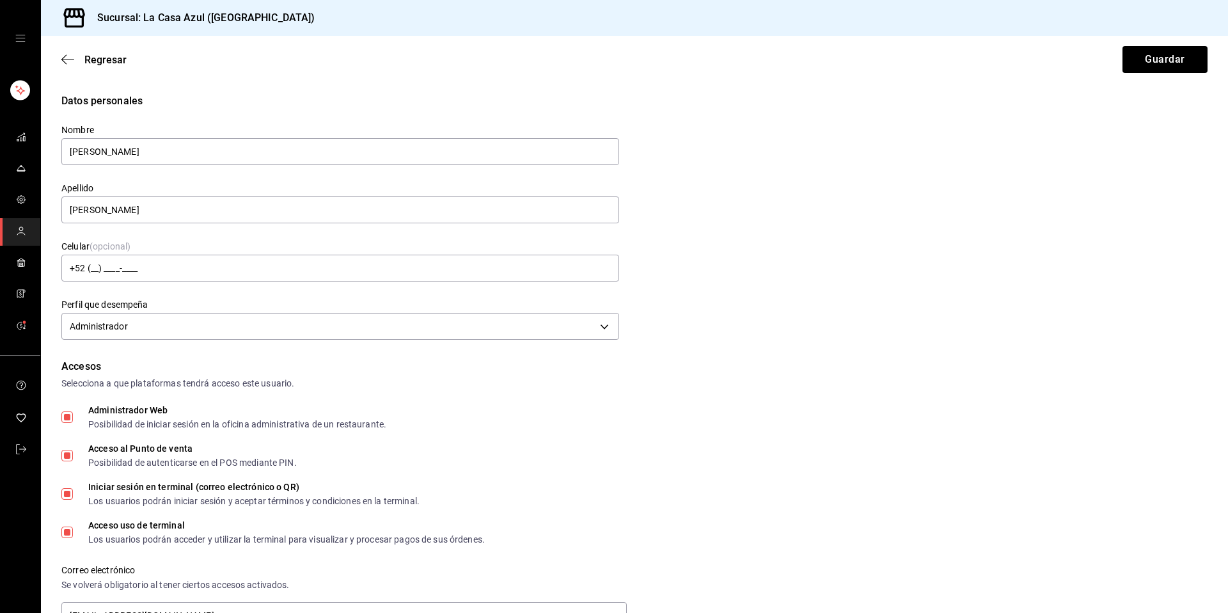
scroll to position [480, 0]
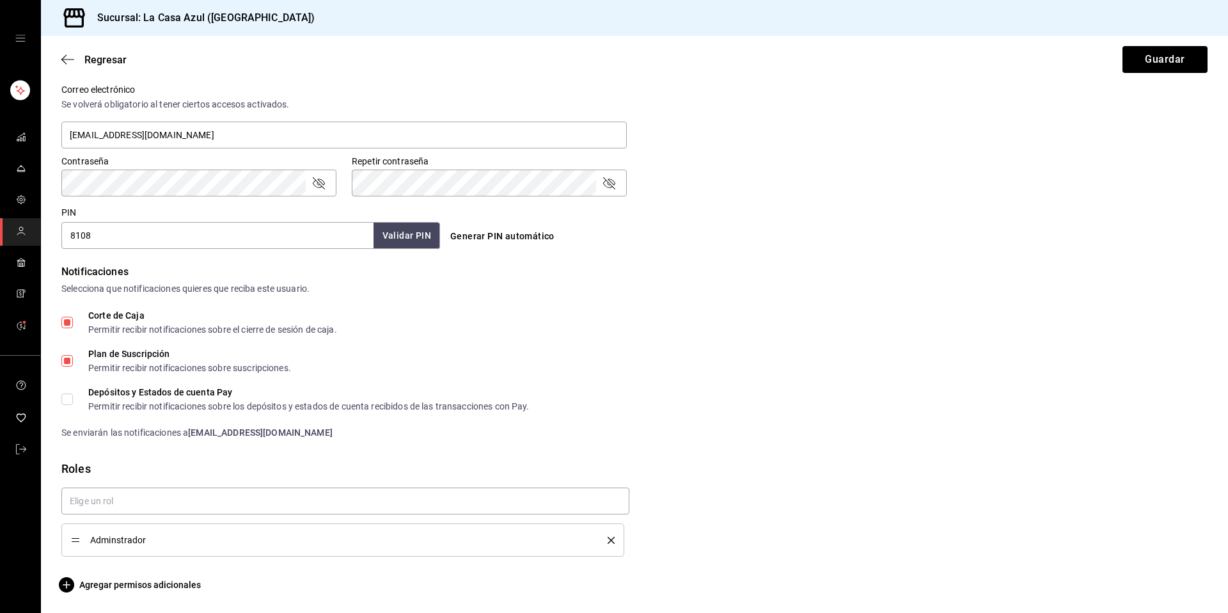
click at [73, 315] on span "Corte de Caja Permitir recibir notificaciones sobre el cierre de sesión de caja." at bounding box center [205, 322] width 264 height 23
click at [73, 317] on input "Corte de Caja Permitir recibir notificaciones sobre el cierre de sesión de caja." at bounding box center [67, 323] width 12 height 12
checkbox input "false"
click at [66, 355] on input "Plan de Suscripción Permitir recibir notificaciones sobre suscripciones." at bounding box center [67, 361] width 12 height 12
checkbox input "false"
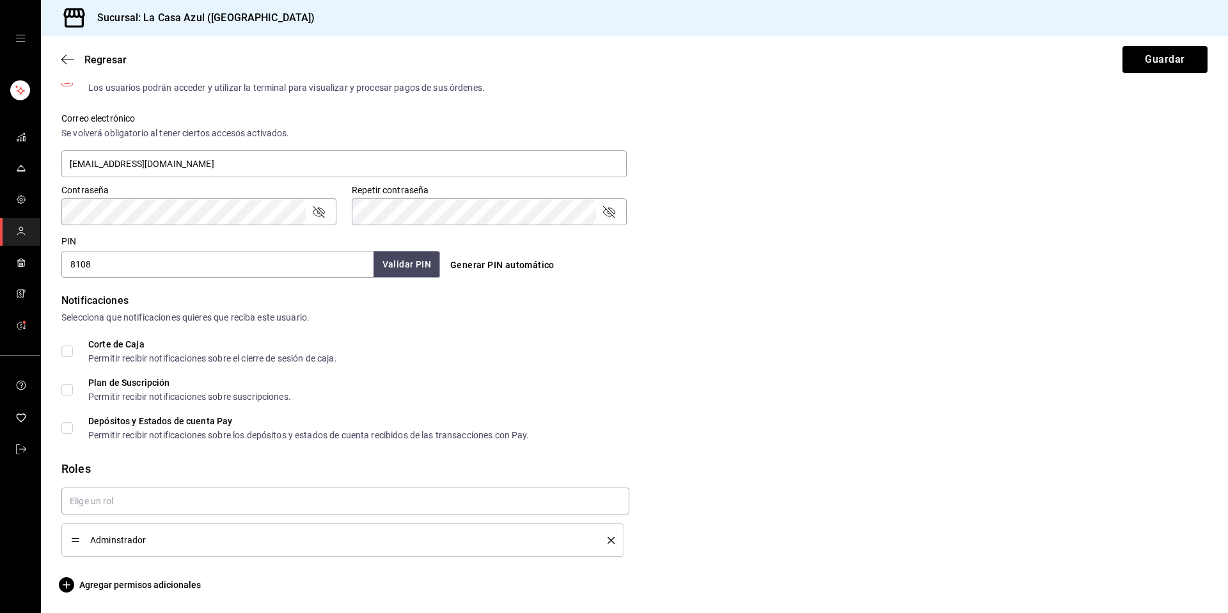
scroll to position [452, 0]
click at [1149, 69] on button "Guardar" at bounding box center [1164, 59] width 85 height 27
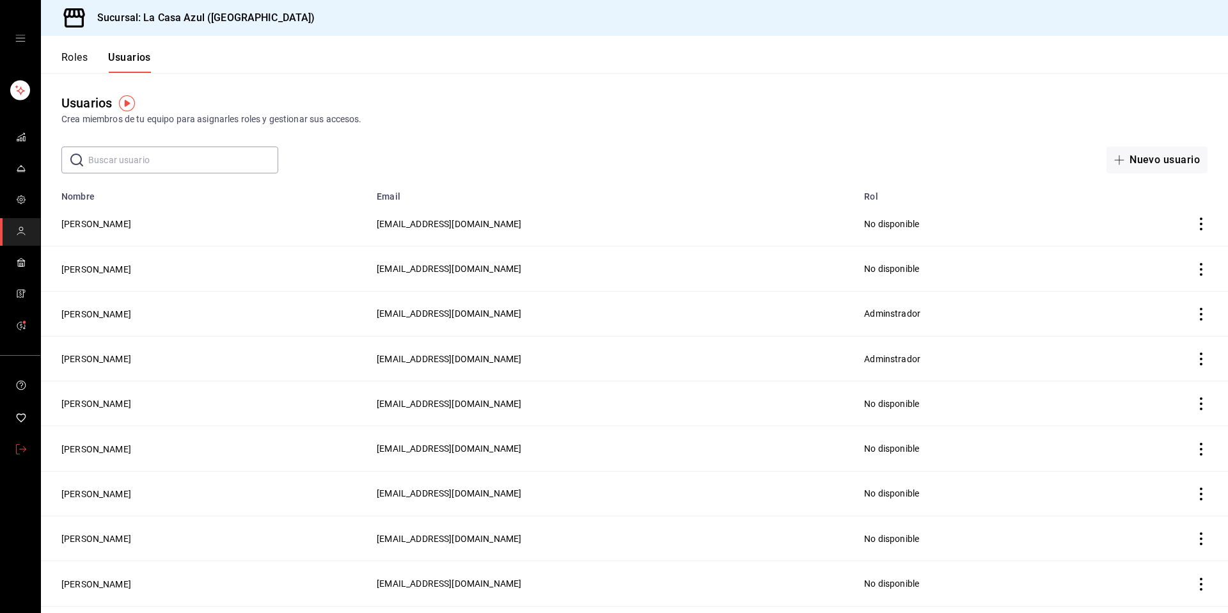
click at [14, 449] on link "mailbox folders" at bounding box center [20, 450] width 40 height 28
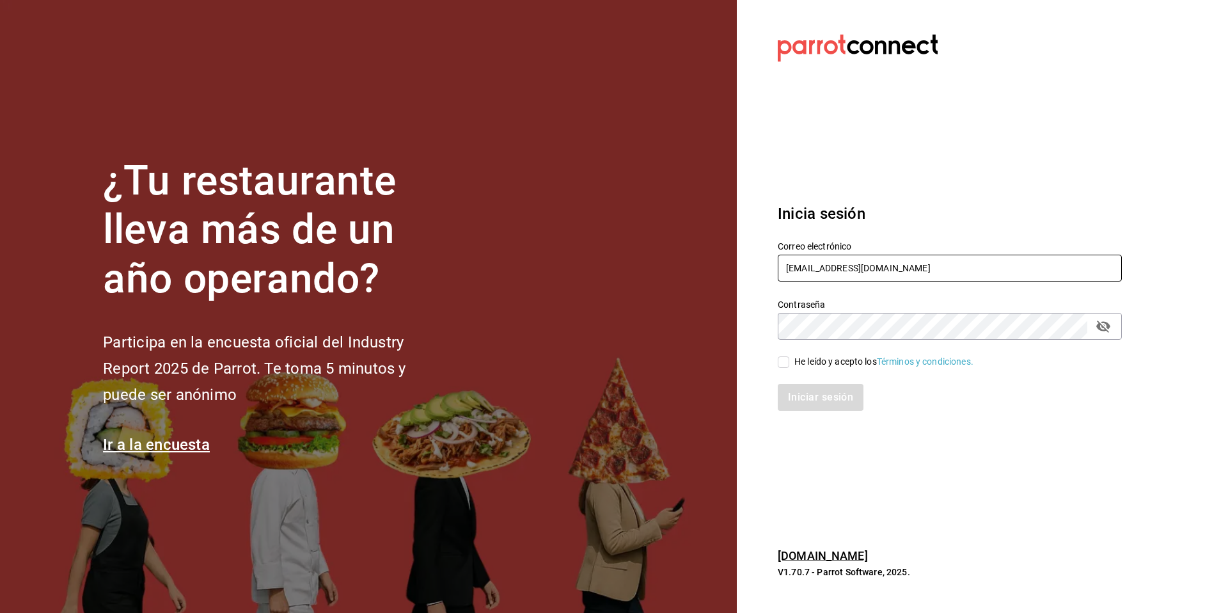
drag, startPoint x: 886, startPoint y: 278, endPoint x: 759, endPoint y: 260, distance: 128.5
click at [759, 260] on section "Datos incorrectos. Verifica que tu Correo o Contraseña estén bien escritos. Ini…" at bounding box center [945, 306] width 416 height 613
type input "[EMAIL_ADDRESS][DOMAIN_NAME]"
click at [789, 364] on span "He leído y acepto los Términos y condiciones." at bounding box center [881, 361] width 184 height 13
click at [789, 364] on input "He leído y acepto los Términos y condiciones." at bounding box center [784, 362] width 12 height 12
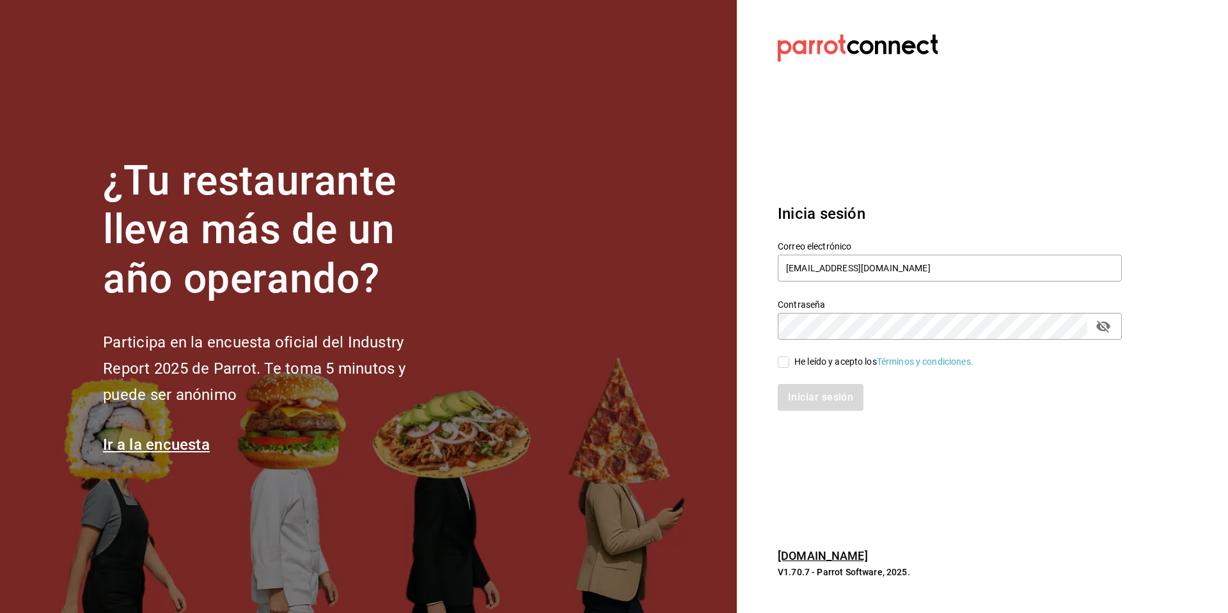
checkbox input "true"
click at [807, 403] on button "Iniciar sesión" at bounding box center [821, 397] width 87 height 27
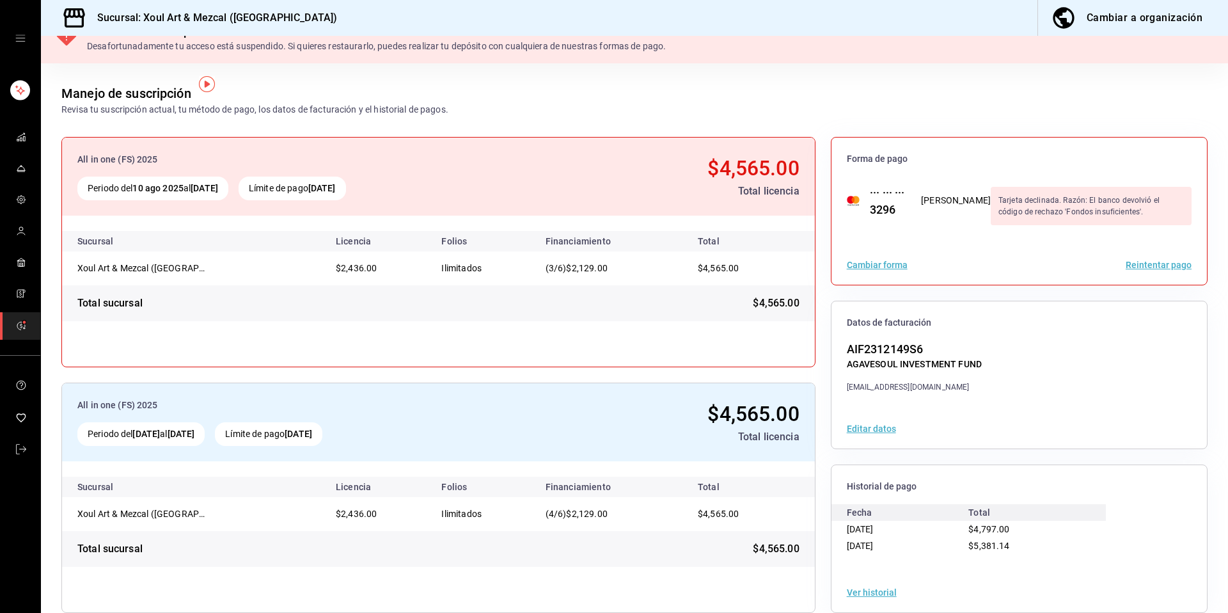
scroll to position [44, 0]
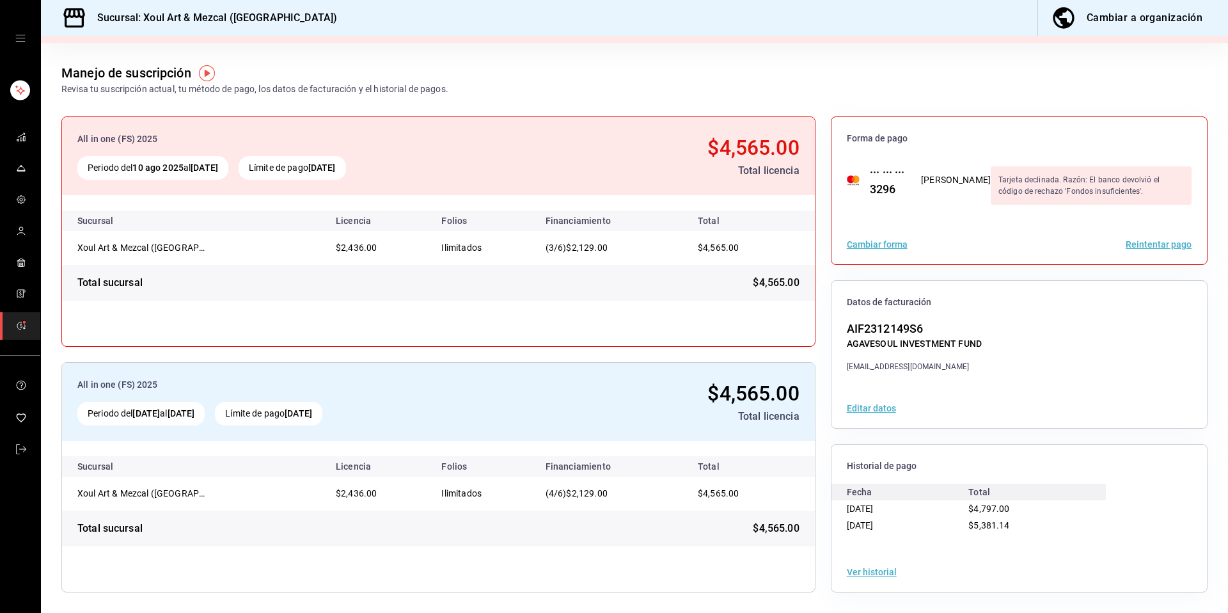
click at [853, 572] on button "Ver historial" at bounding box center [872, 571] width 50 height 9
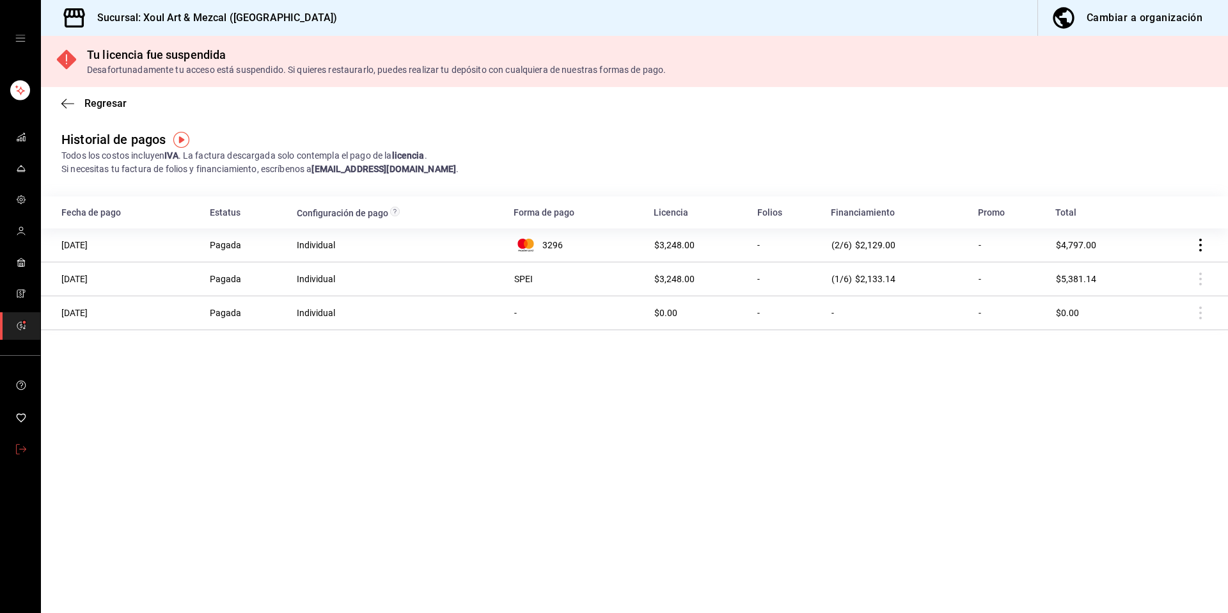
click at [11, 454] on link "mailbox folders" at bounding box center [20, 450] width 40 height 28
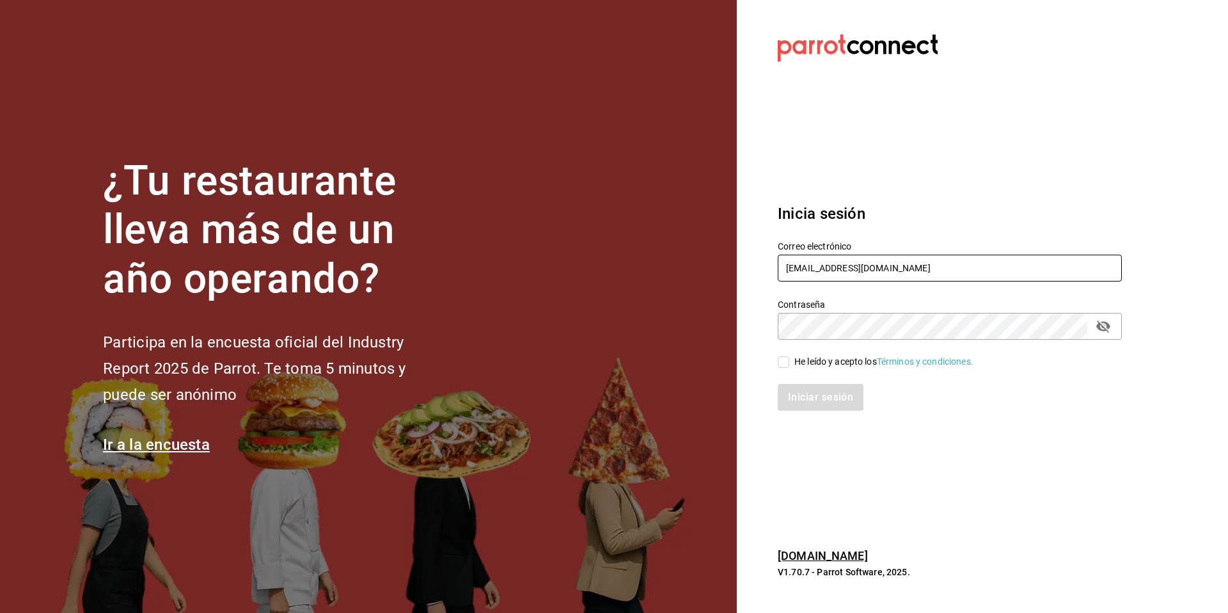
drag, startPoint x: 922, startPoint y: 257, endPoint x: 945, endPoint y: 282, distance: 33.9
click at [945, 282] on div "Correo electrónico xoulartmezcal@yucatan.com" at bounding box center [950, 261] width 344 height 43
paste input "cherryspizza@ricardoanaya"
type input "[EMAIL_ADDRESS][DOMAIN_NAME]"
click at [799, 364] on div "He leído y acepto los Términos y condiciones." at bounding box center [883, 361] width 179 height 13
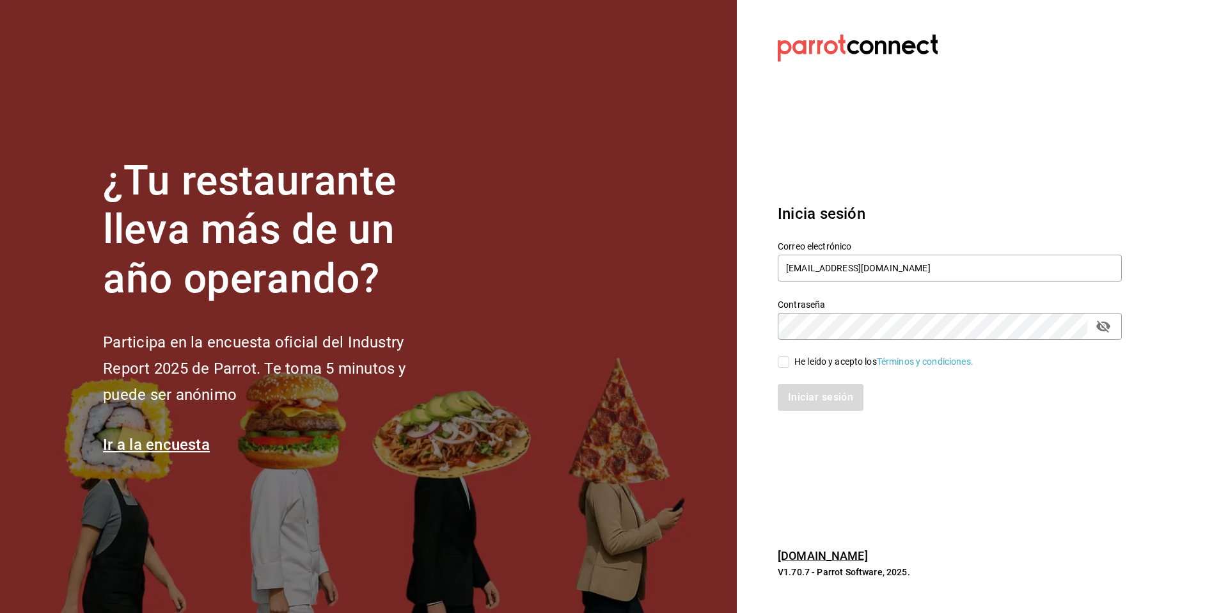
click at [789, 364] on input "He leído y acepto los Términos y condiciones." at bounding box center [784, 362] width 12 height 12
checkbox input "true"
click at [801, 381] on div "Iniciar sesión" at bounding box center [941, 389] width 359 height 42
click at [799, 390] on button "Iniciar sesión" at bounding box center [821, 397] width 87 height 27
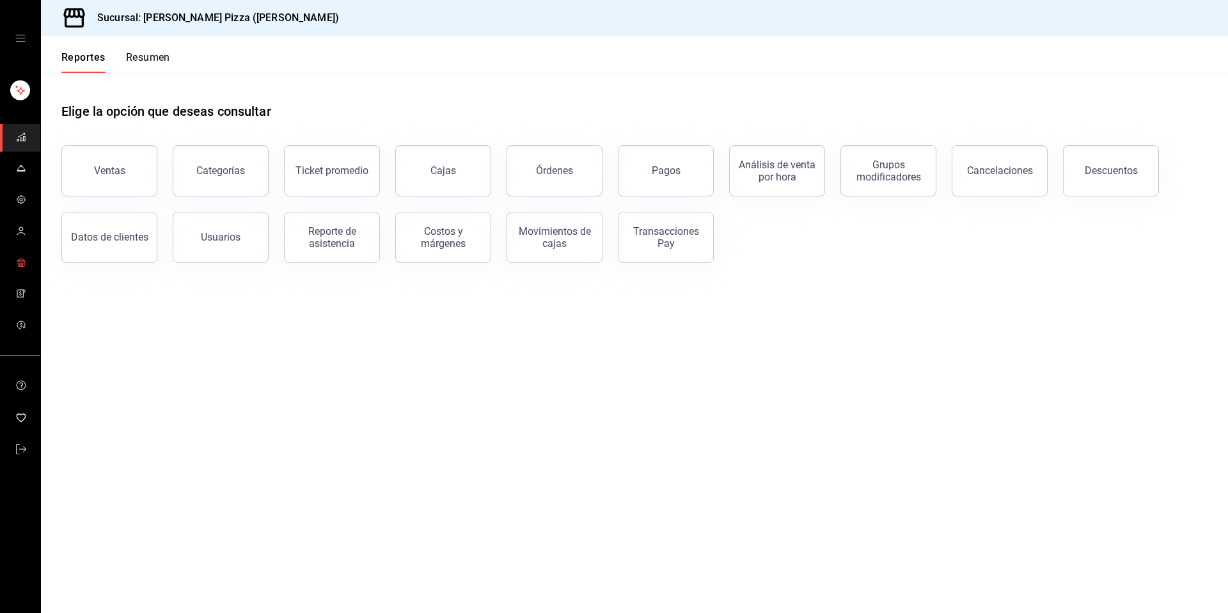
click at [22, 261] on icon "mailbox folders" at bounding box center [21, 262] width 10 height 10
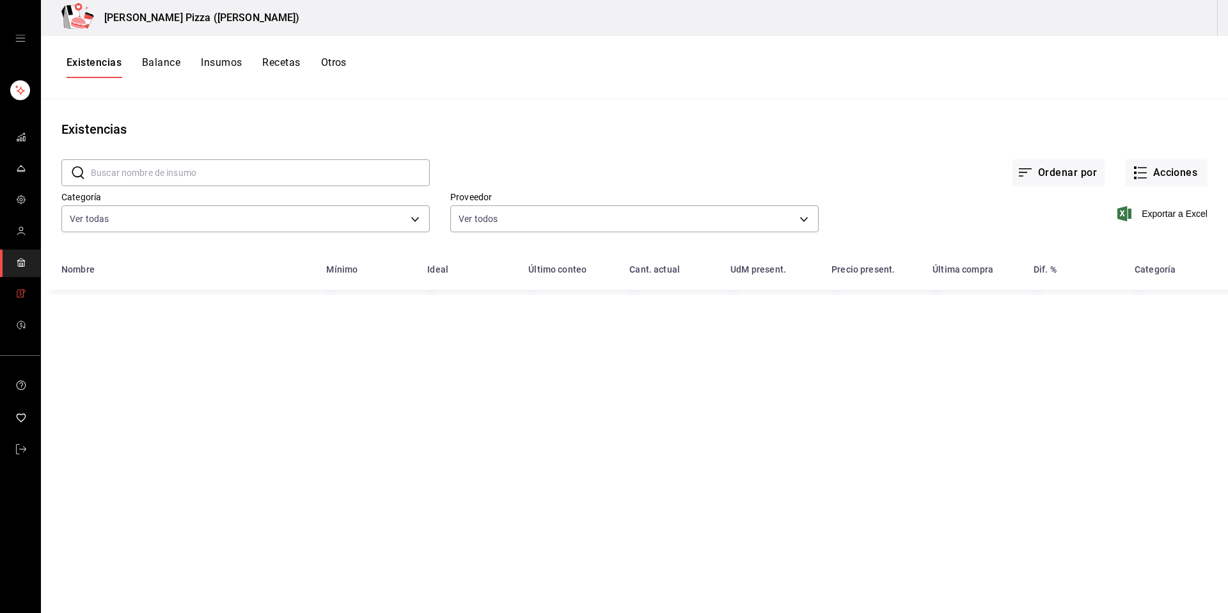
click at [20, 290] on icon "mailbox folders" at bounding box center [21, 293] width 10 height 10
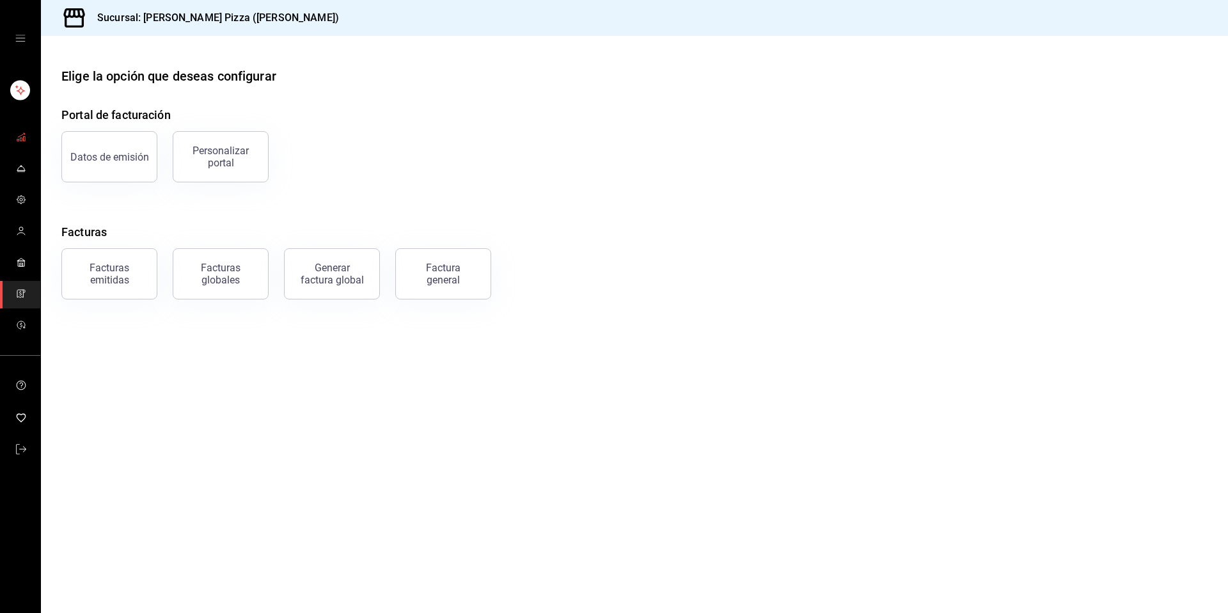
click at [20, 132] on icon "mailbox folders" at bounding box center [21, 137] width 10 height 10
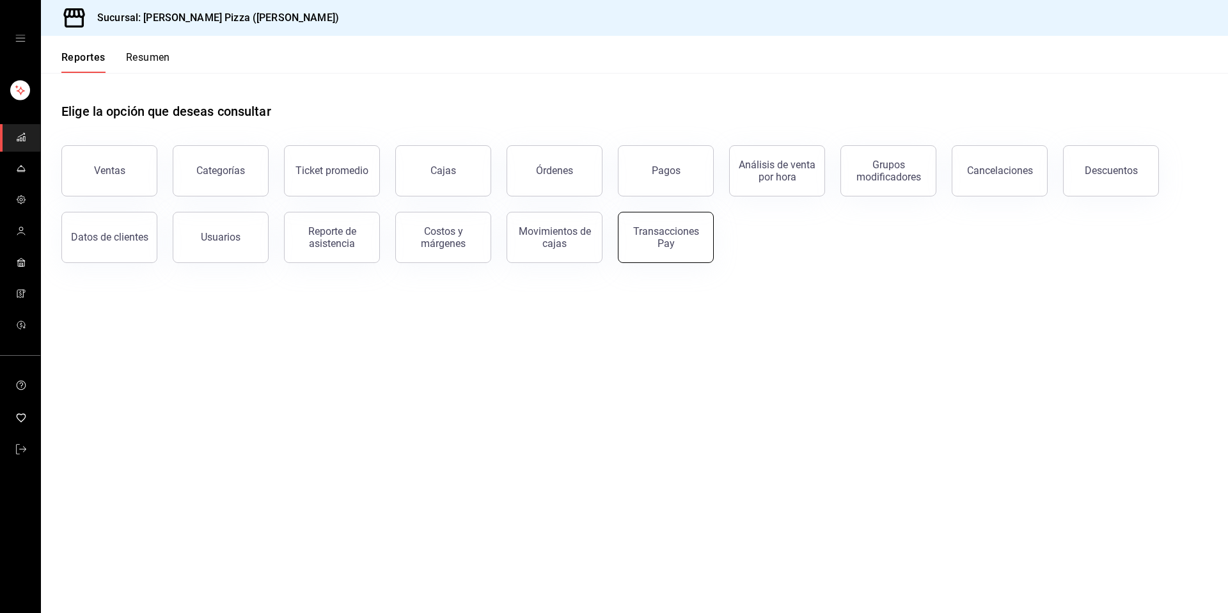
click at [677, 249] on button "Transacciones Pay" at bounding box center [666, 237] width 96 height 51
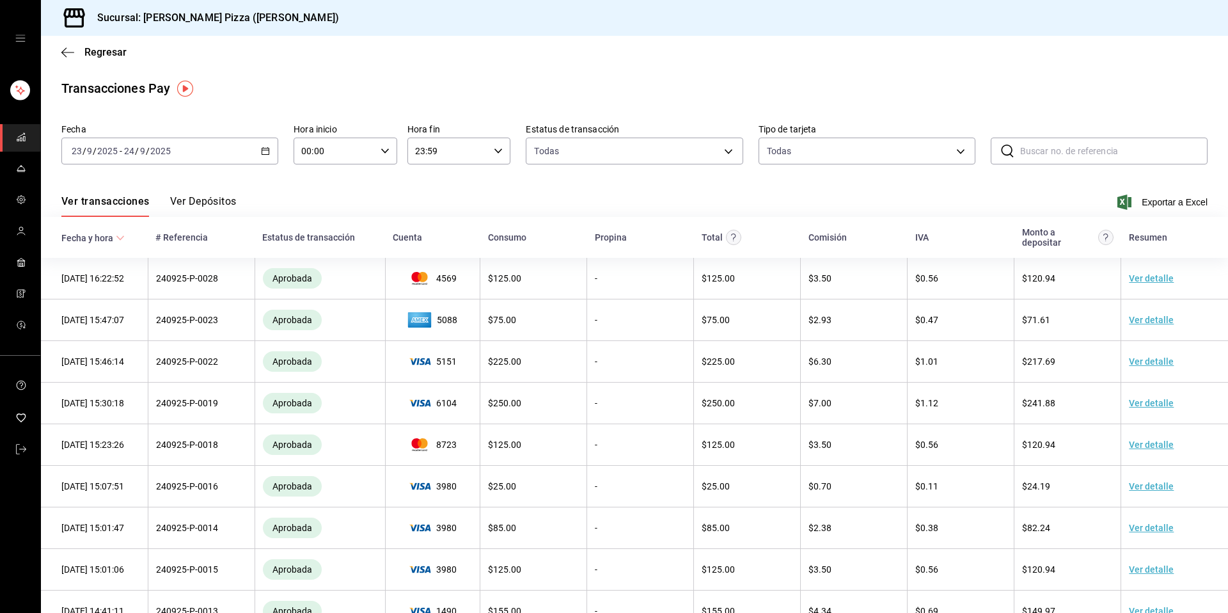
click at [28, 144] on link "mailbox folders" at bounding box center [20, 138] width 40 height 28
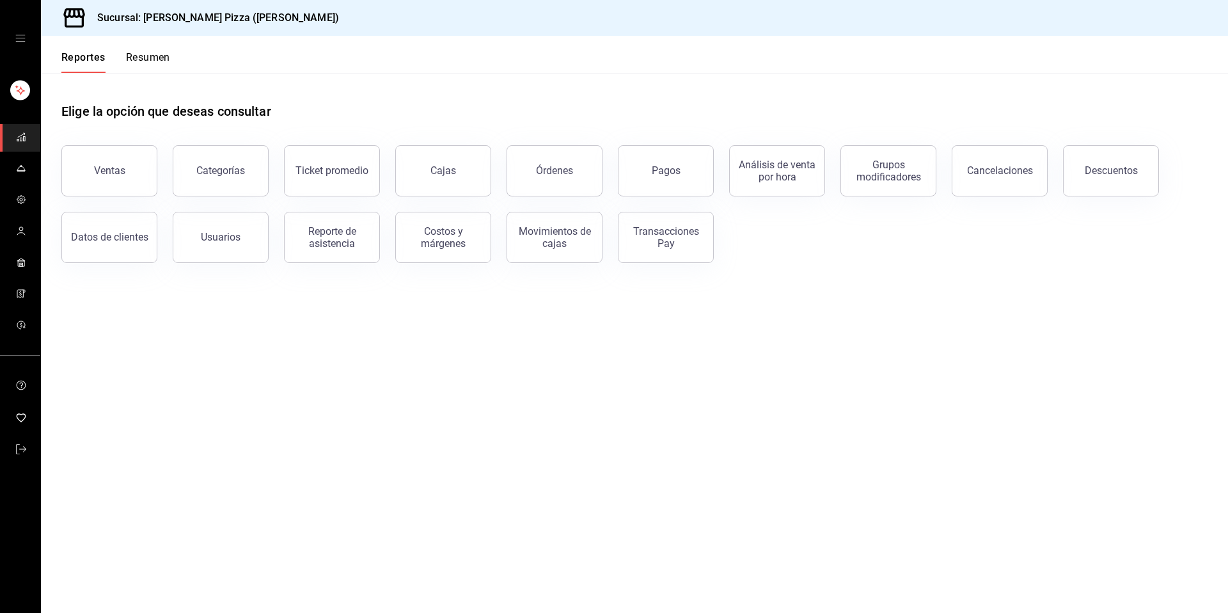
click at [680, 261] on div "Transacciones Pay" at bounding box center [657, 229] width 111 height 67
click at [647, 235] on div "Transacciones Pay" at bounding box center [665, 237] width 79 height 24
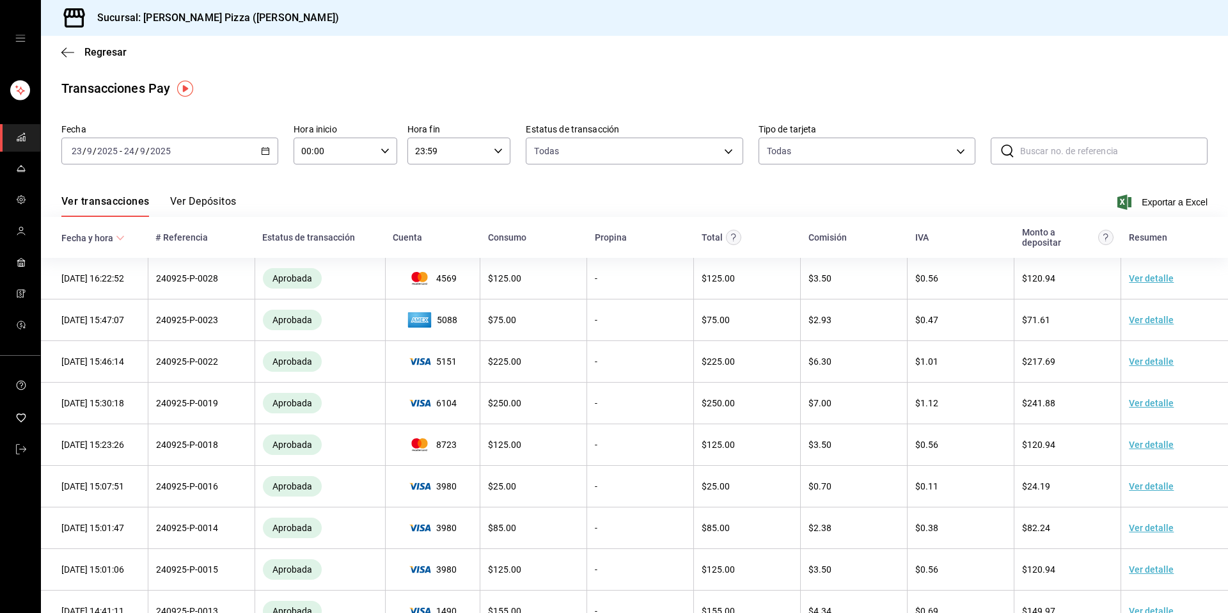
click at [189, 201] on button "Ver Depósitos" at bounding box center [203, 206] width 67 height 22
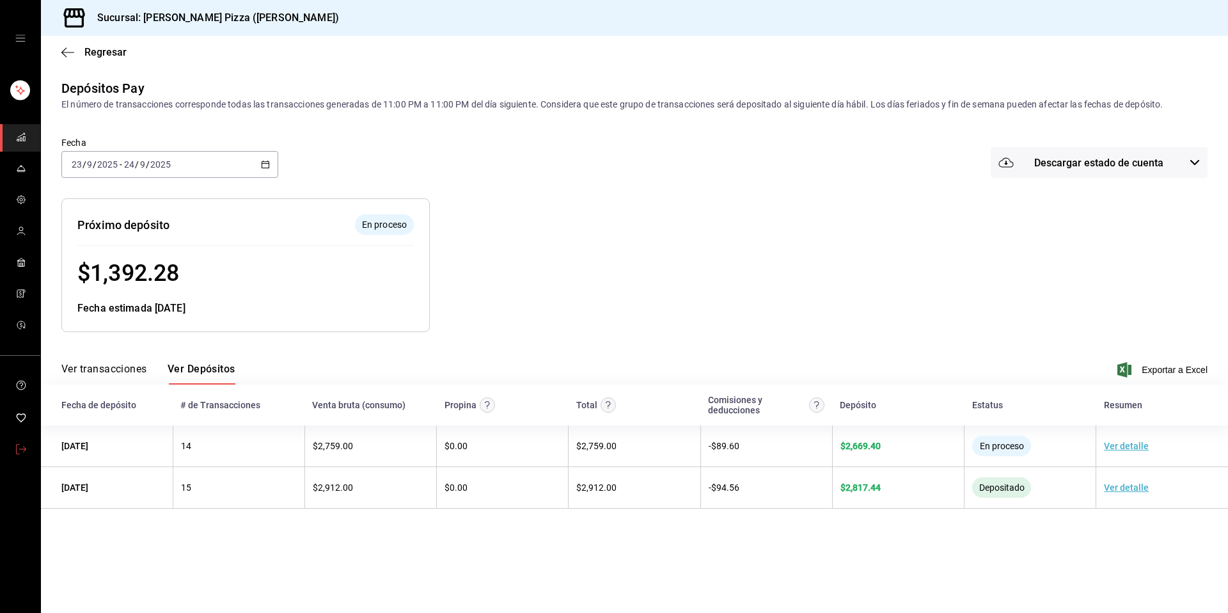
click at [18, 457] on span "mailbox folders" at bounding box center [21, 449] width 10 height 17
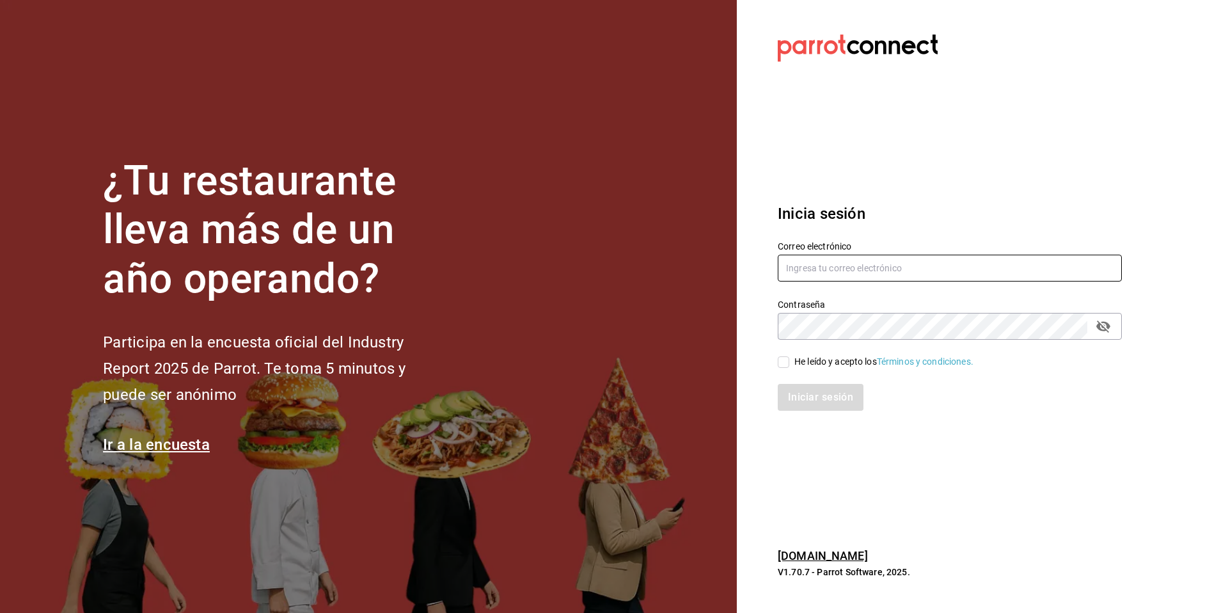
type input "cherryspizza@ricardoanaya.com"
